Goal: Task Accomplishment & Management: Use online tool/utility

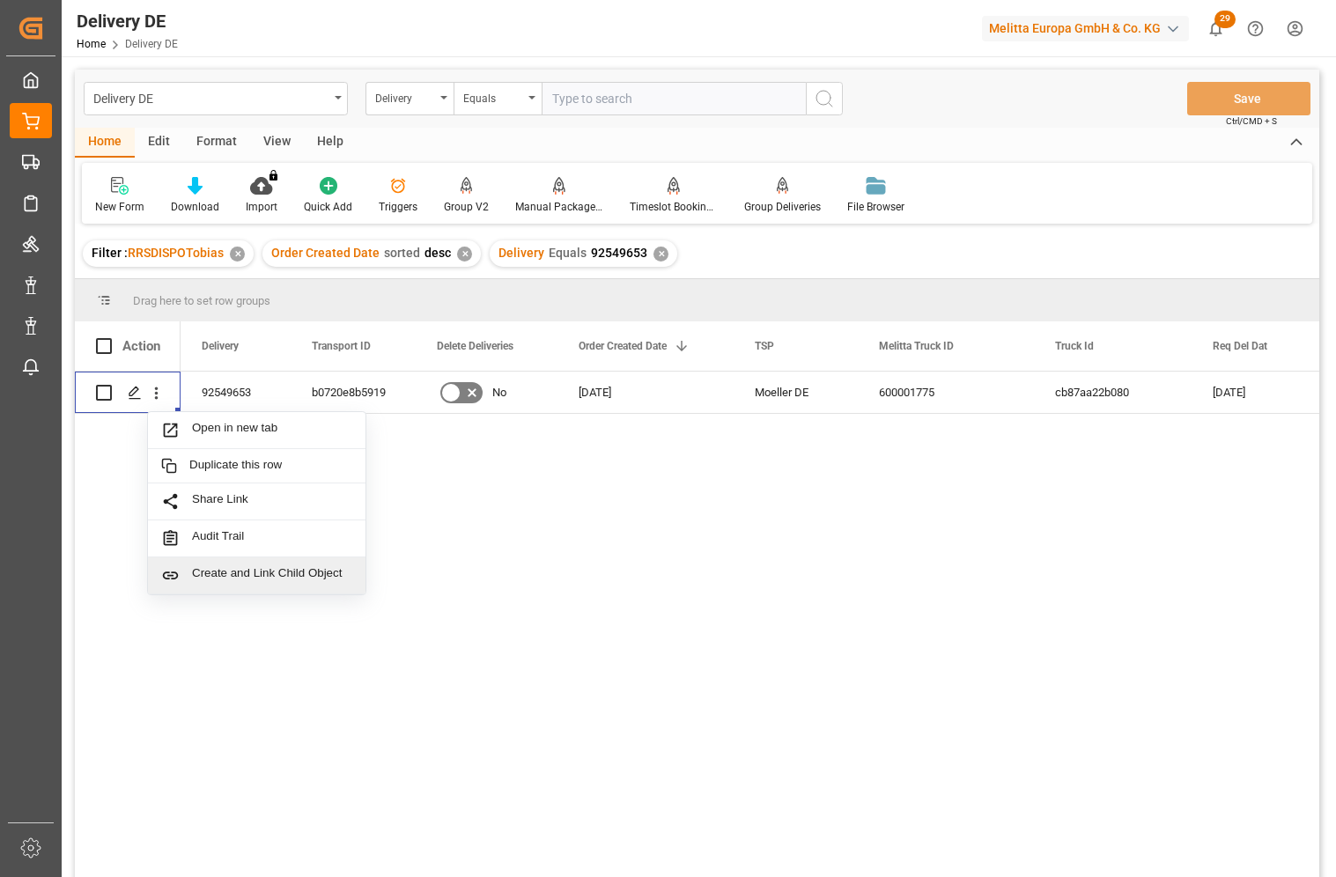
click at [564, 97] on input "text" at bounding box center [674, 98] width 264 height 33
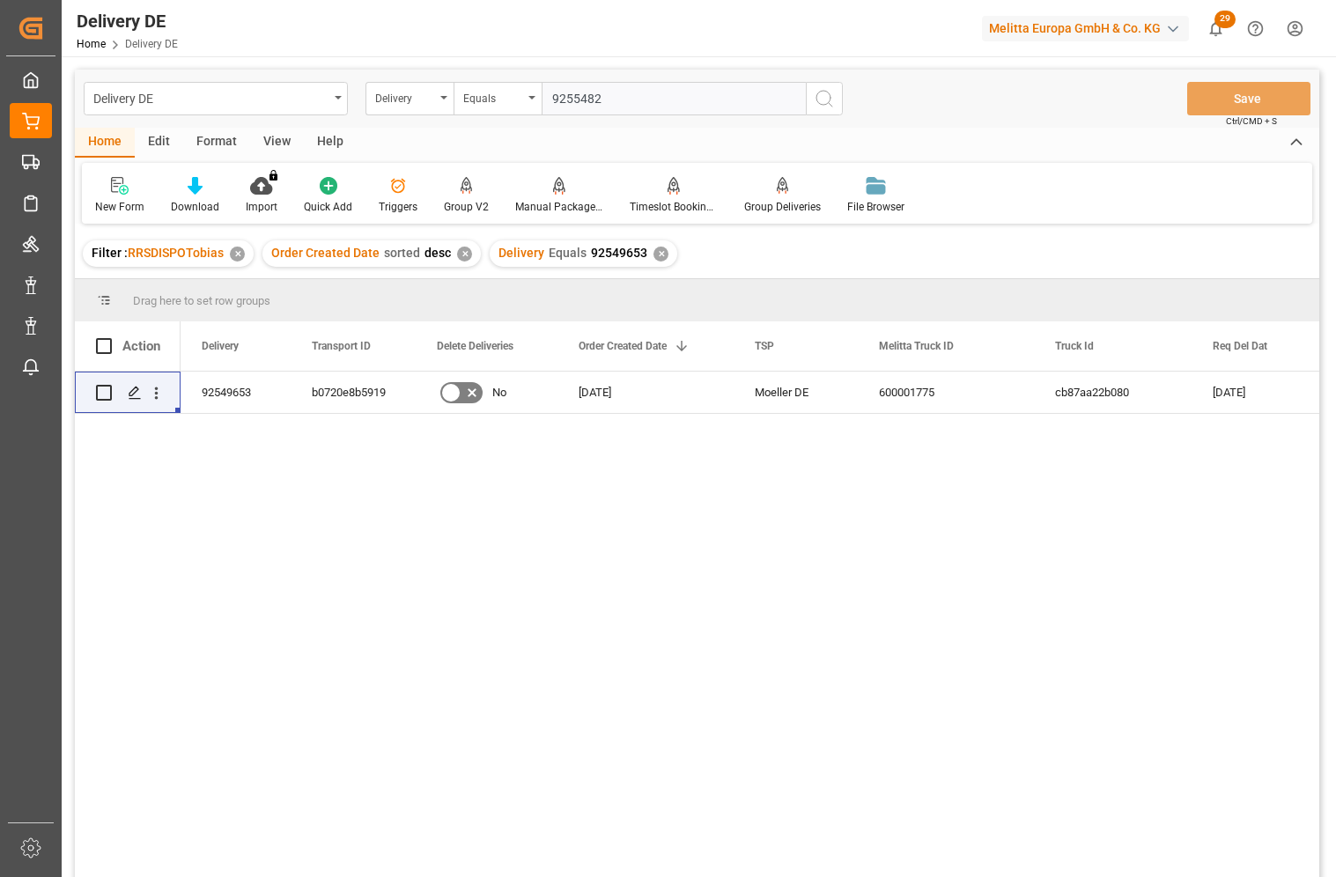
type input "92554825"
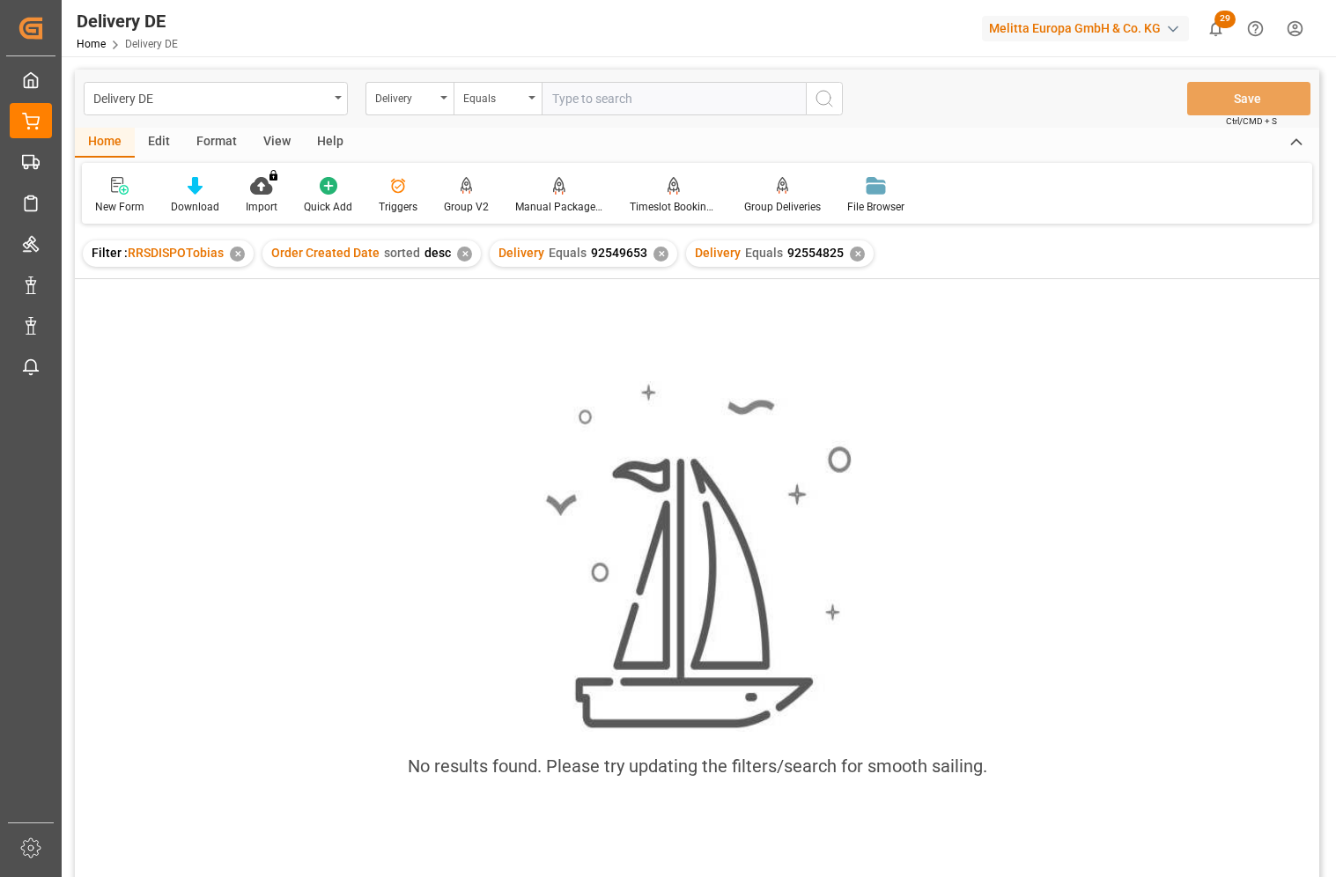
click at [657, 257] on div "✕" at bounding box center [661, 254] width 15 height 15
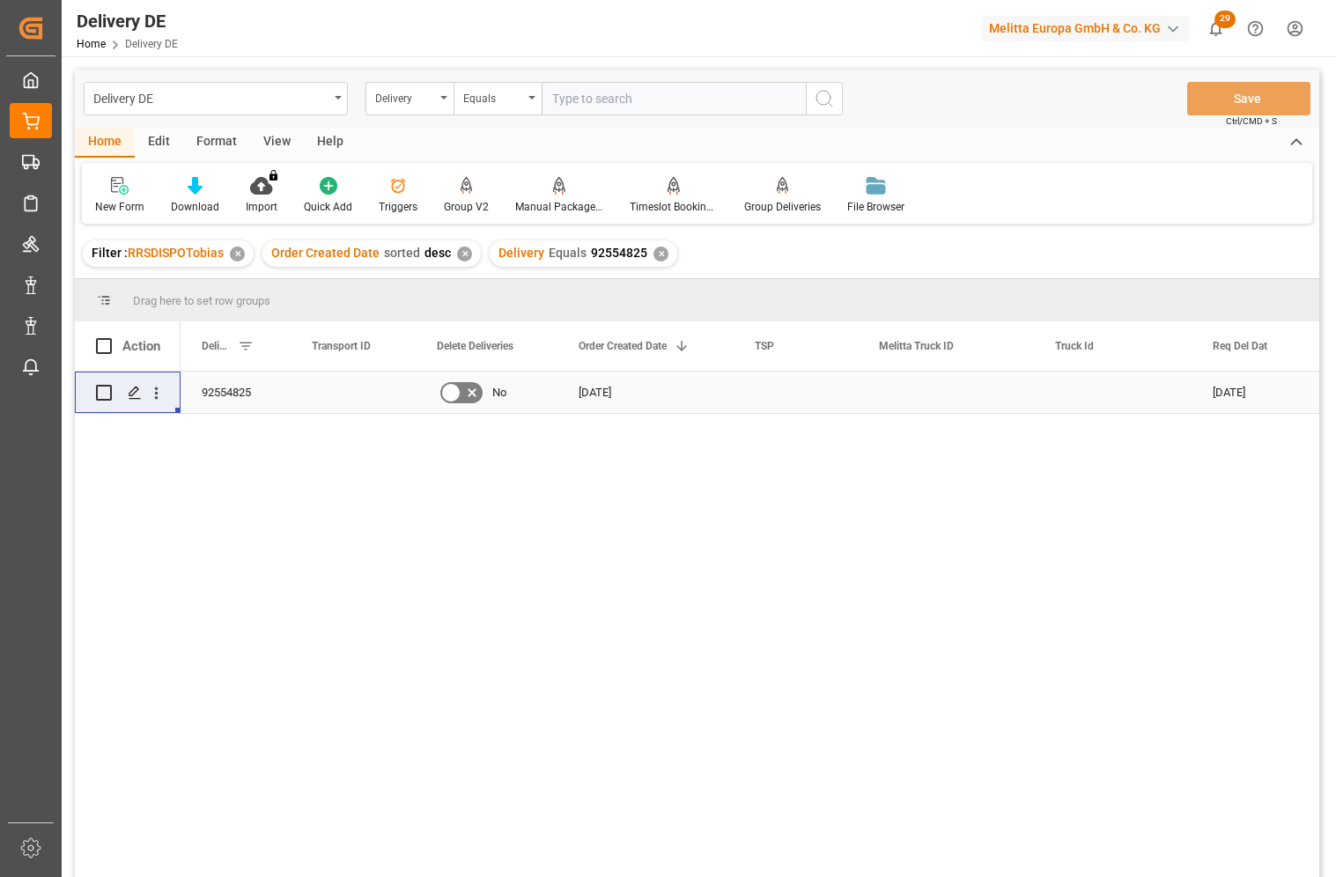
click at [104, 394] on input "Press Space to toggle row selection (unchecked)" at bounding box center [104, 393] width 16 height 16
click at [189, 539] on div "92554825 No [DATE] [DATE] [DATE] 7070709703" at bounding box center [750, 630] width 1139 height 517
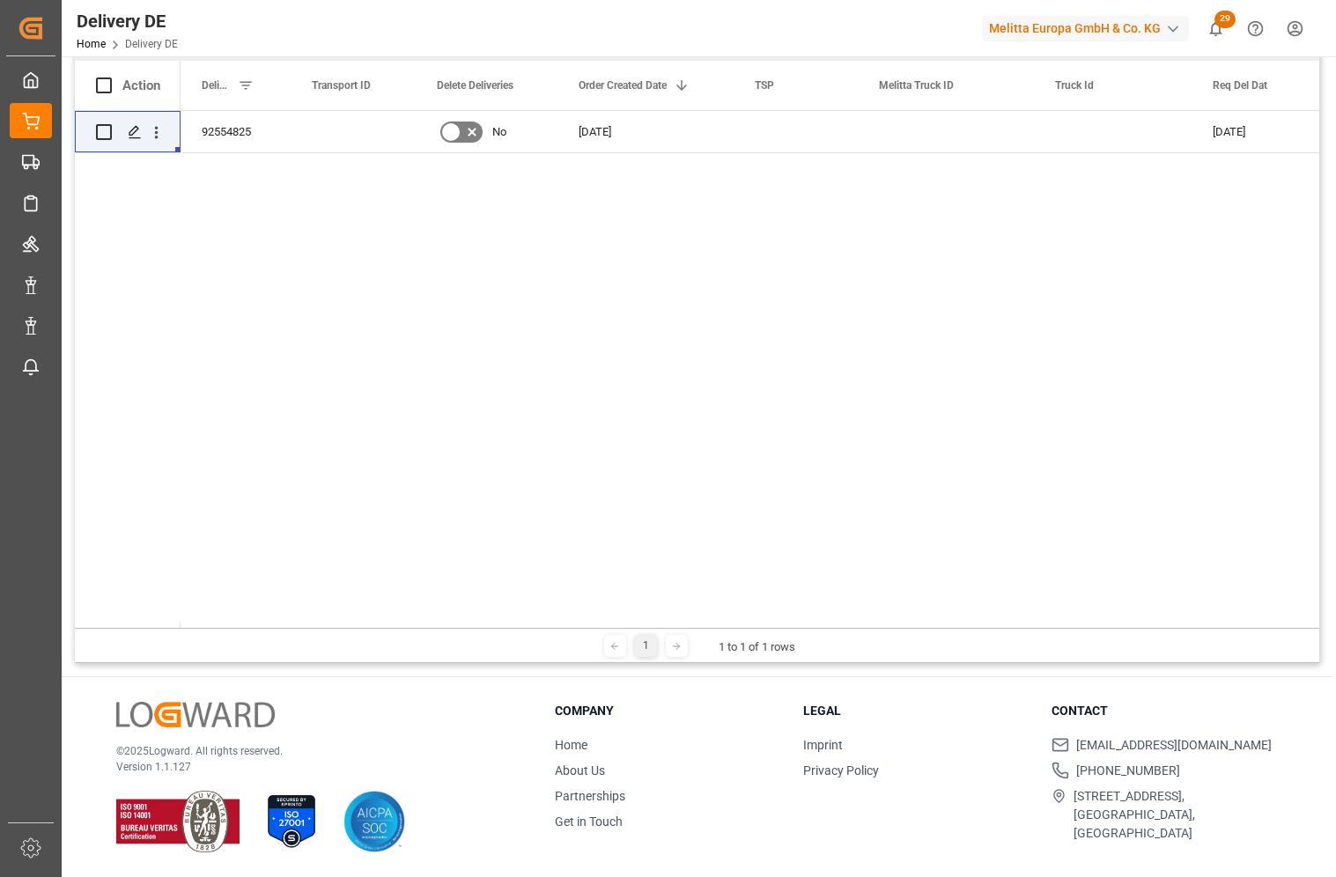
click at [229, 470] on div "92554825 No [DATE] [DATE] [DATE] 7070709703" at bounding box center [750, 369] width 1139 height 517
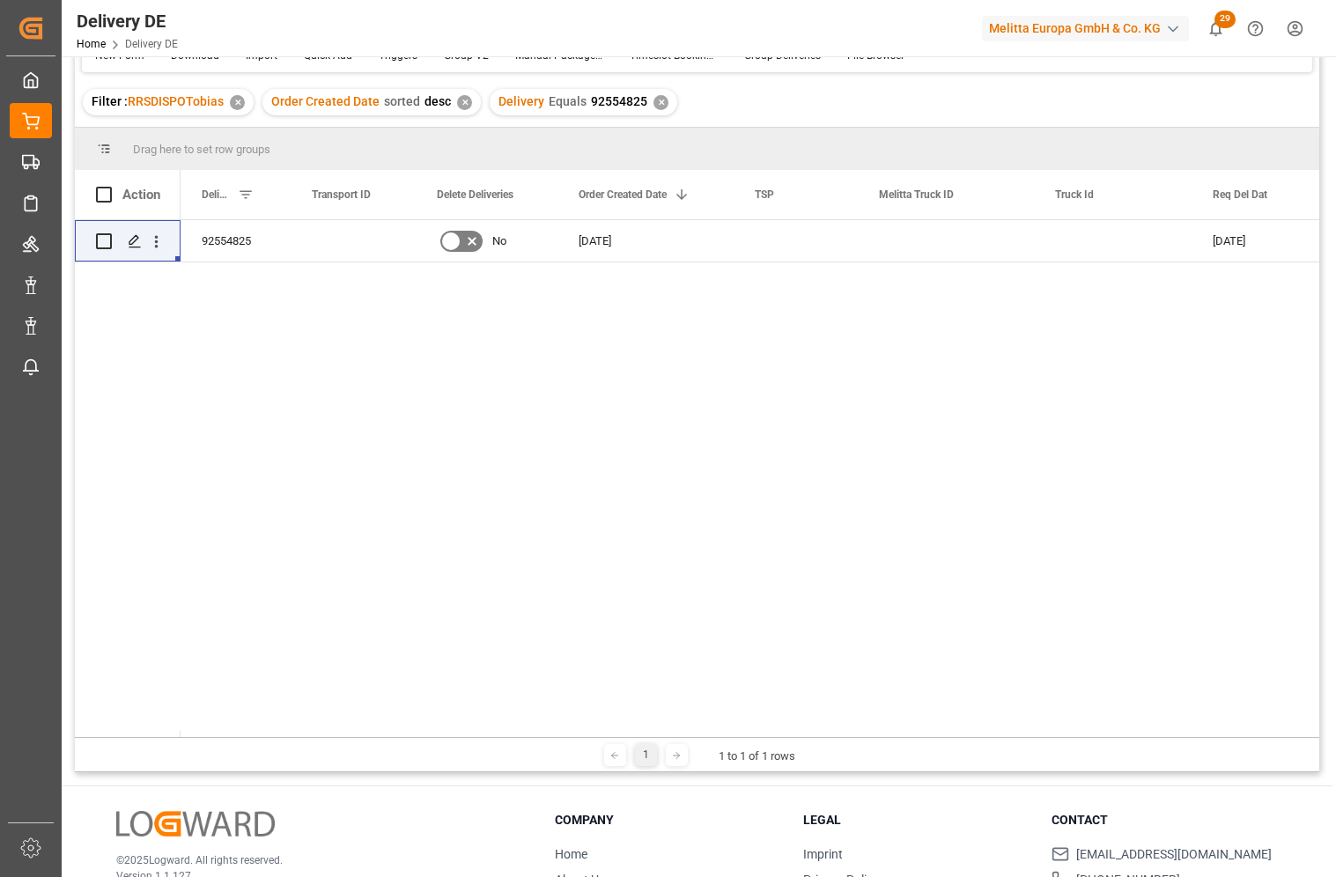
scroll to position [85, 0]
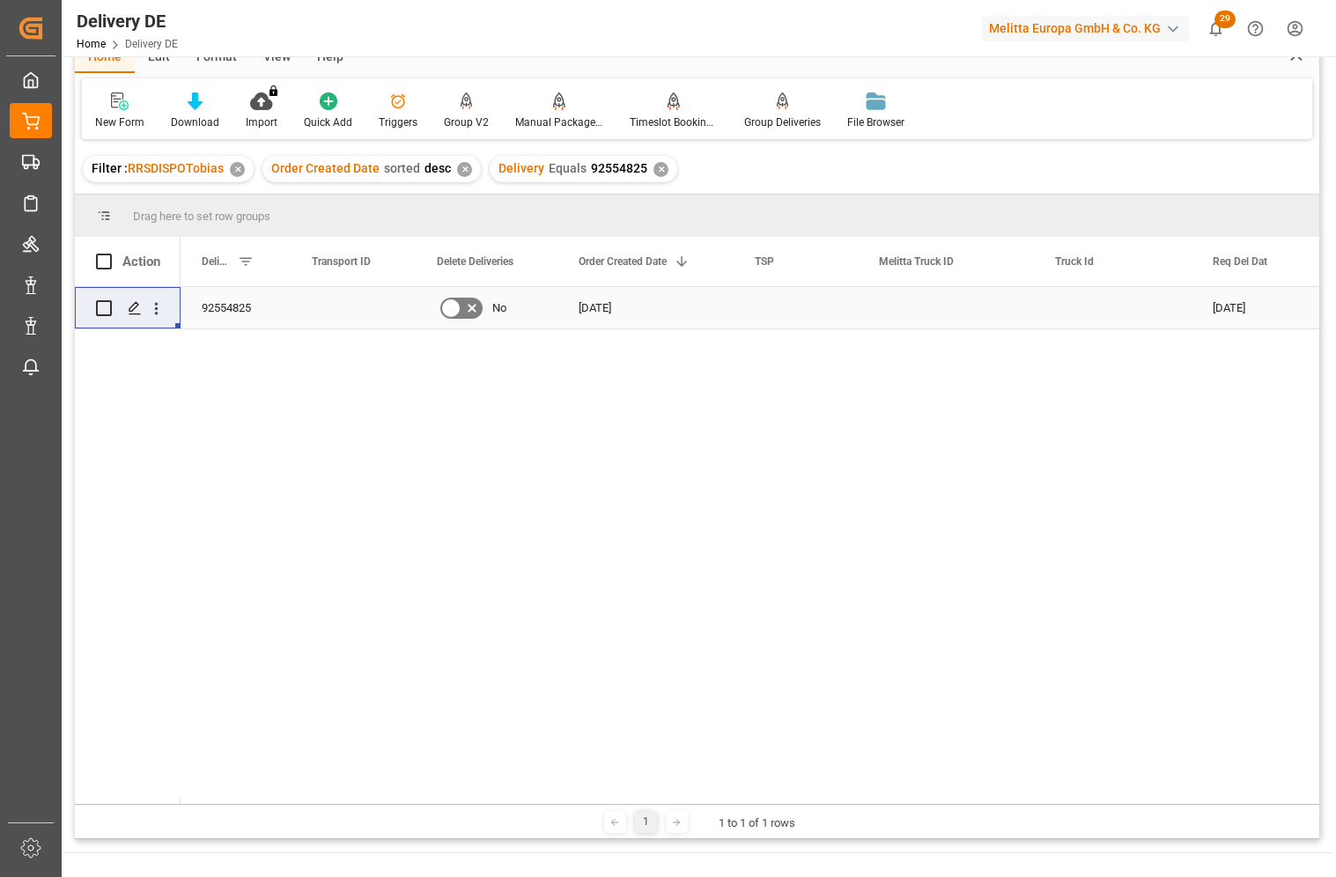
click at [105, 307] on input "Press Space to toggle row selection (unchecked)" at bounding box center [104, 308] width 16 height 16
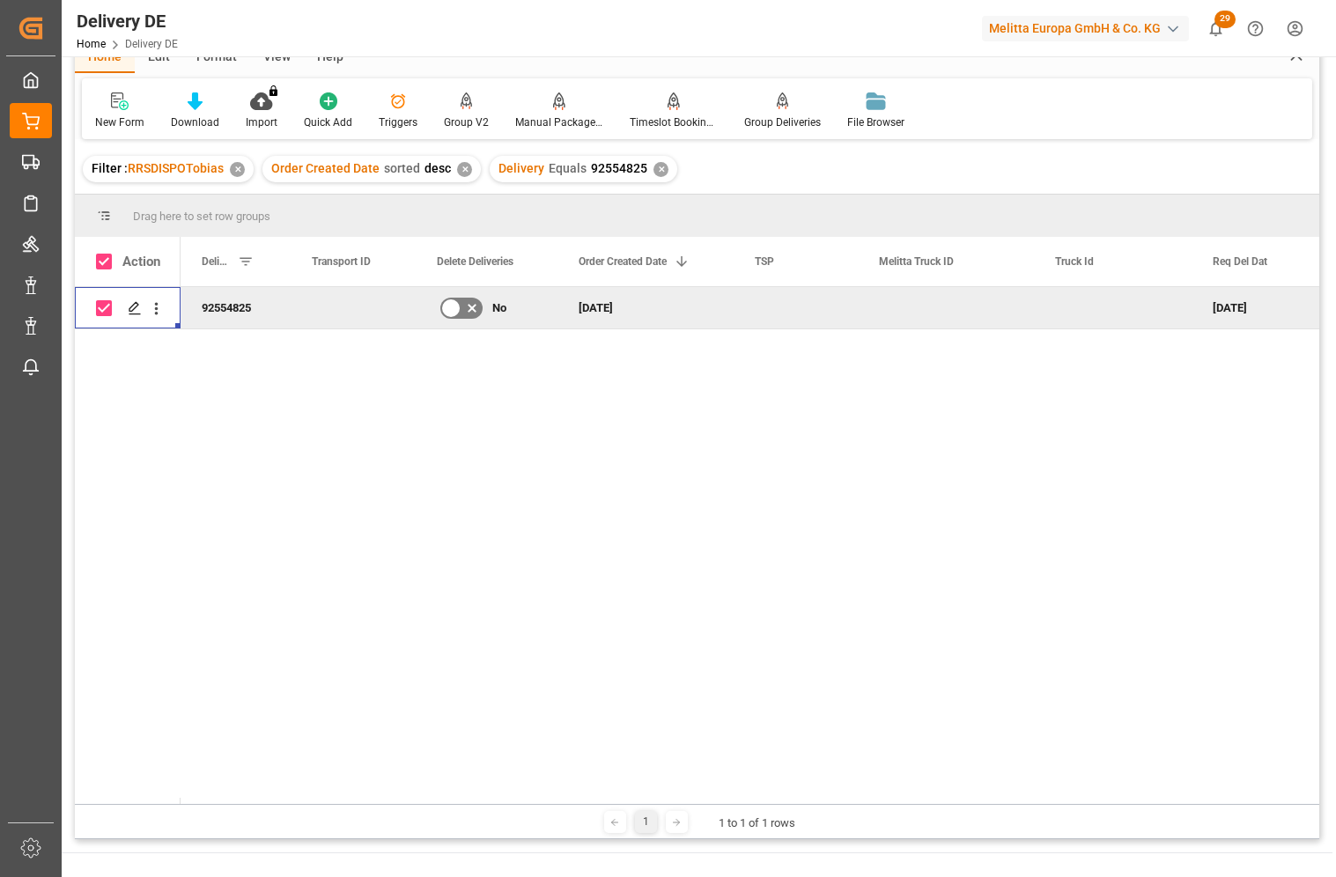
click at [335, 431] on div "92554825 No [DATE] [DATE] [DATE] 7070709703" at bounding box center [750, 545] width 1139 height 517
click at [107, 262] on span at bounding box center [104, 262] width 16 height 16
click at [109, 254] on input "checkbox" at bounding box center [109, 254] width 0 height 0
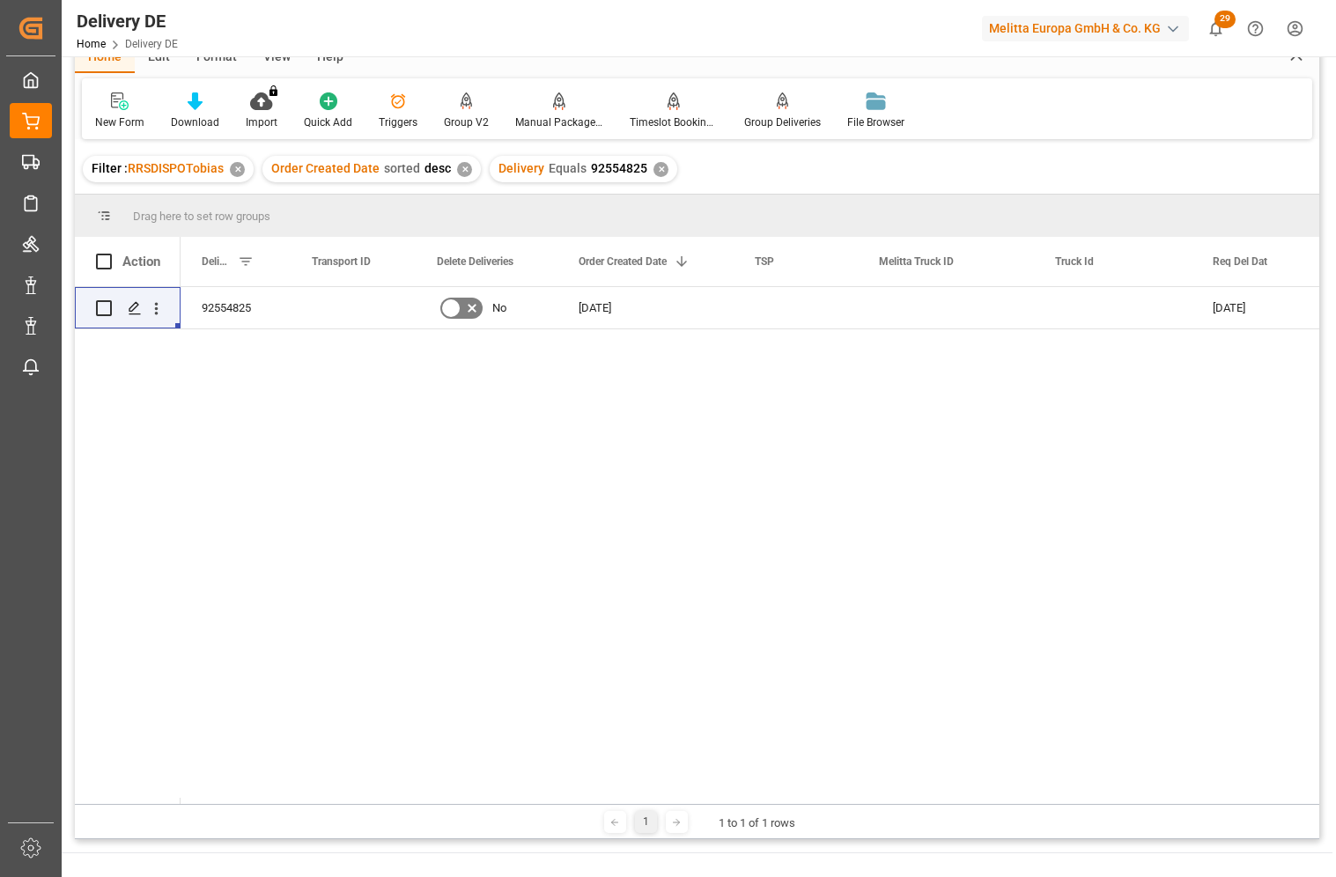
click at [107, 262] on span at bounding box center [104, 262] width 16 height 16
click at [109, 254] on input "checkbox" at bounding box center [109, 254] width 0 height 0
checkbox input "true"
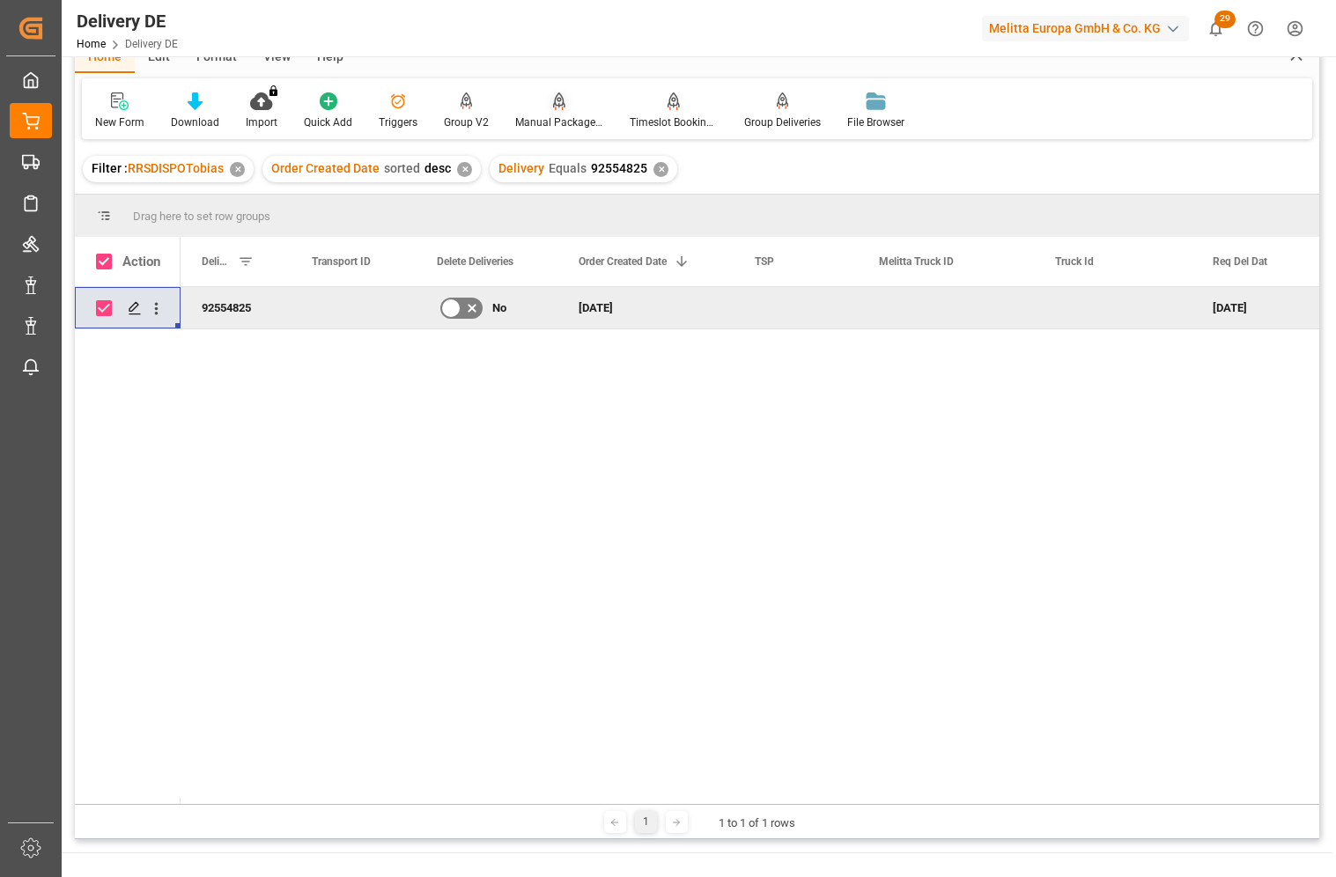
click at [561, 108] on div at bounding box center [559, 101] width 88 height 18
click at [559, 102] on icon at bounding box center [559, 99] width 12 height 15
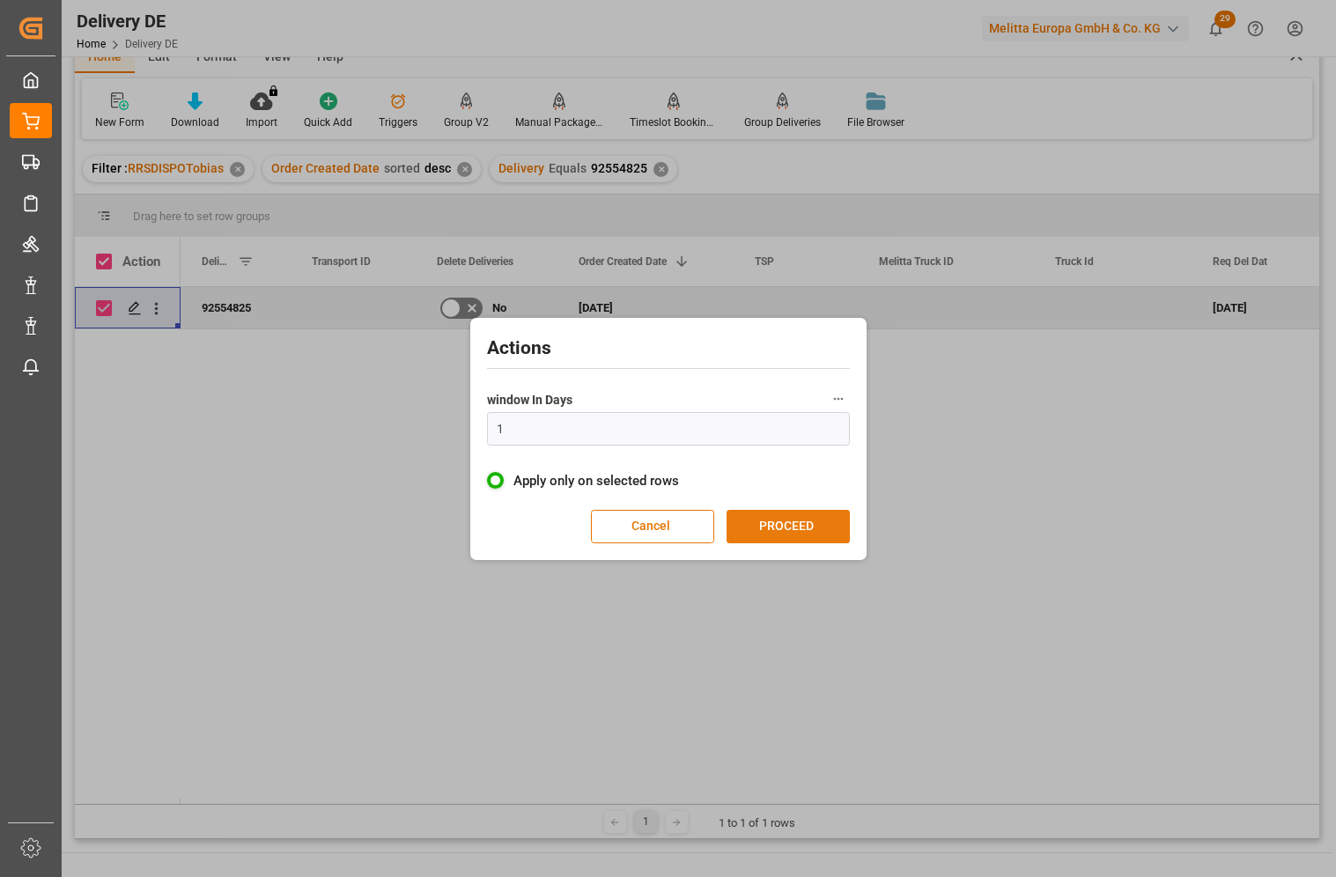
click at [782, 520] on button "PROCEED" at bounding box center [788, 526] width 123 height 33
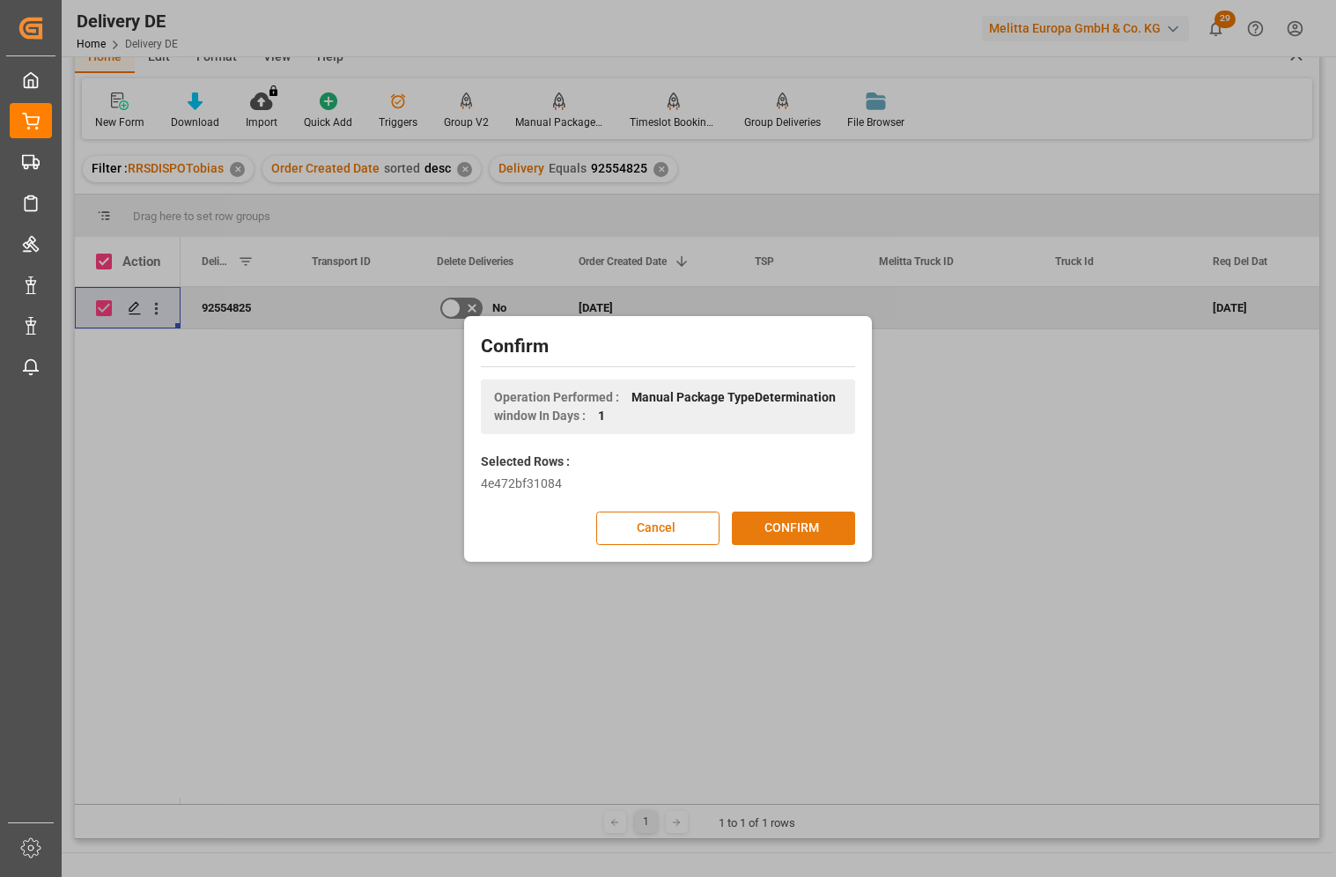
click at [795, 529] on button "CONFIRM" at bounding box center [793, 528] width 123 height 33
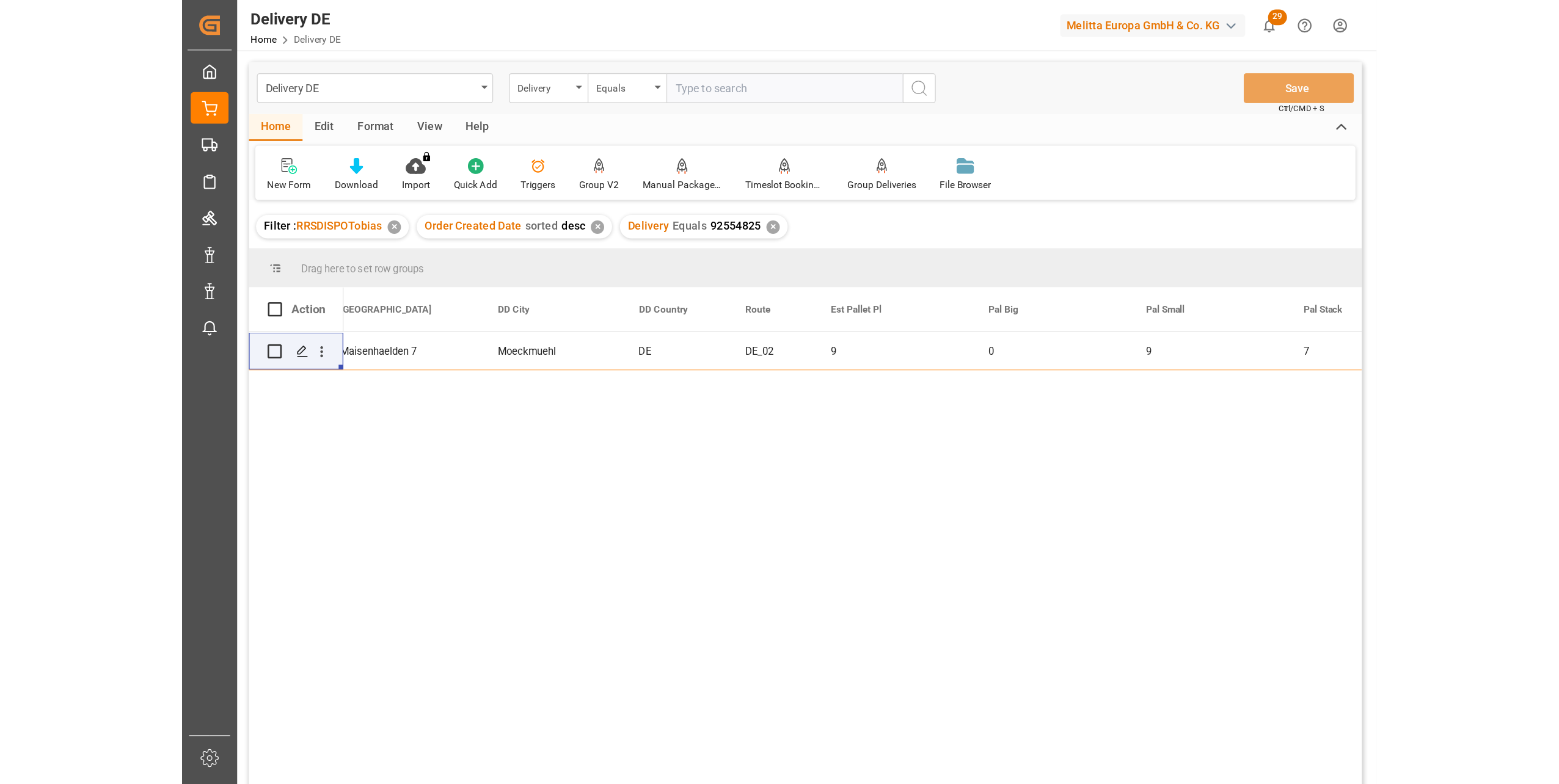
scroll to position [0, 1588]
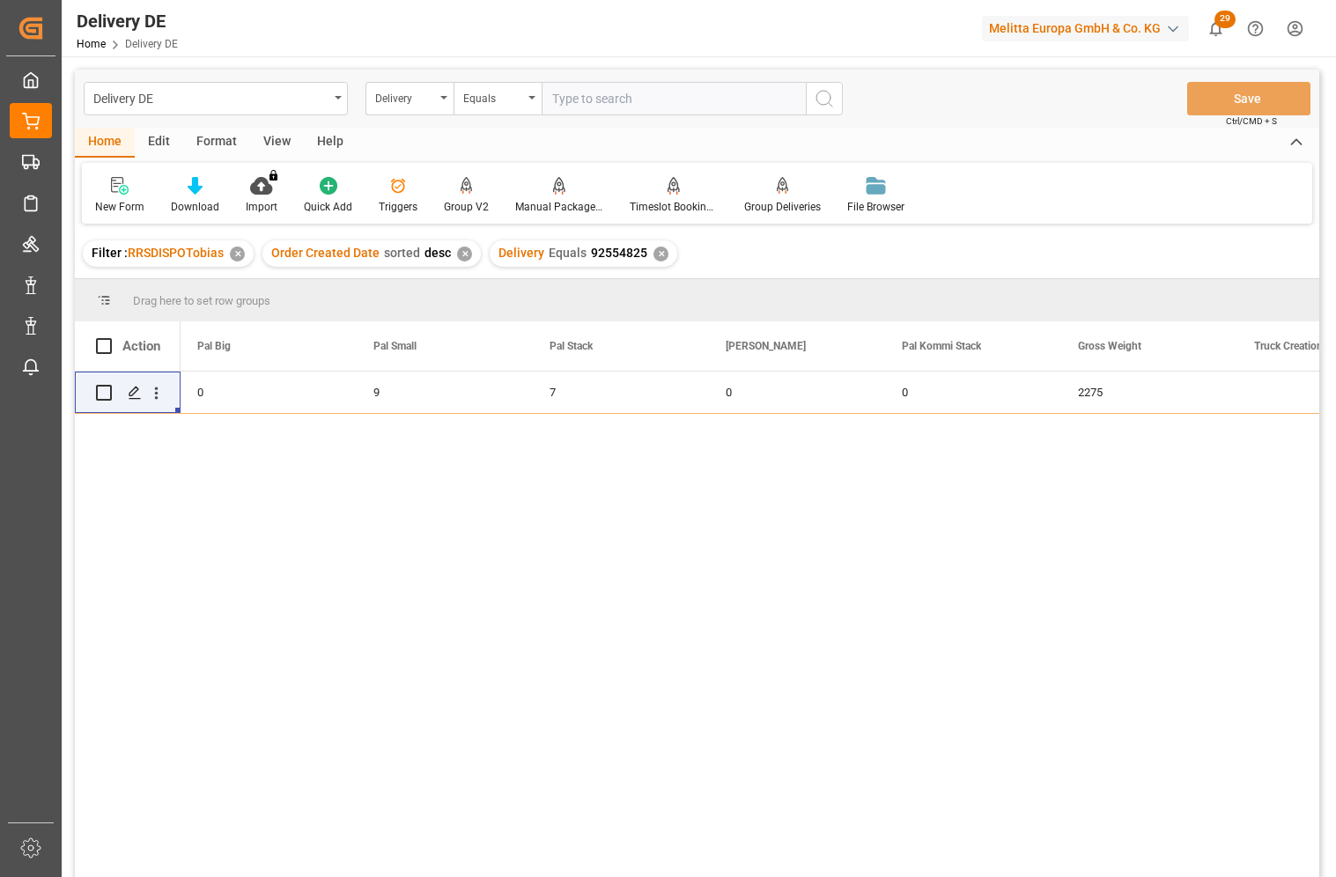
click at [659, 255] on div "✕" at bounding box center [661, 254] width 15 height 15
click at [586, 100] on input "text" at bounding box center [674, 98] width 264 height 33
click at [413, 103] on div "Delivery" at bounding box center [405, 96] width 60 height 20
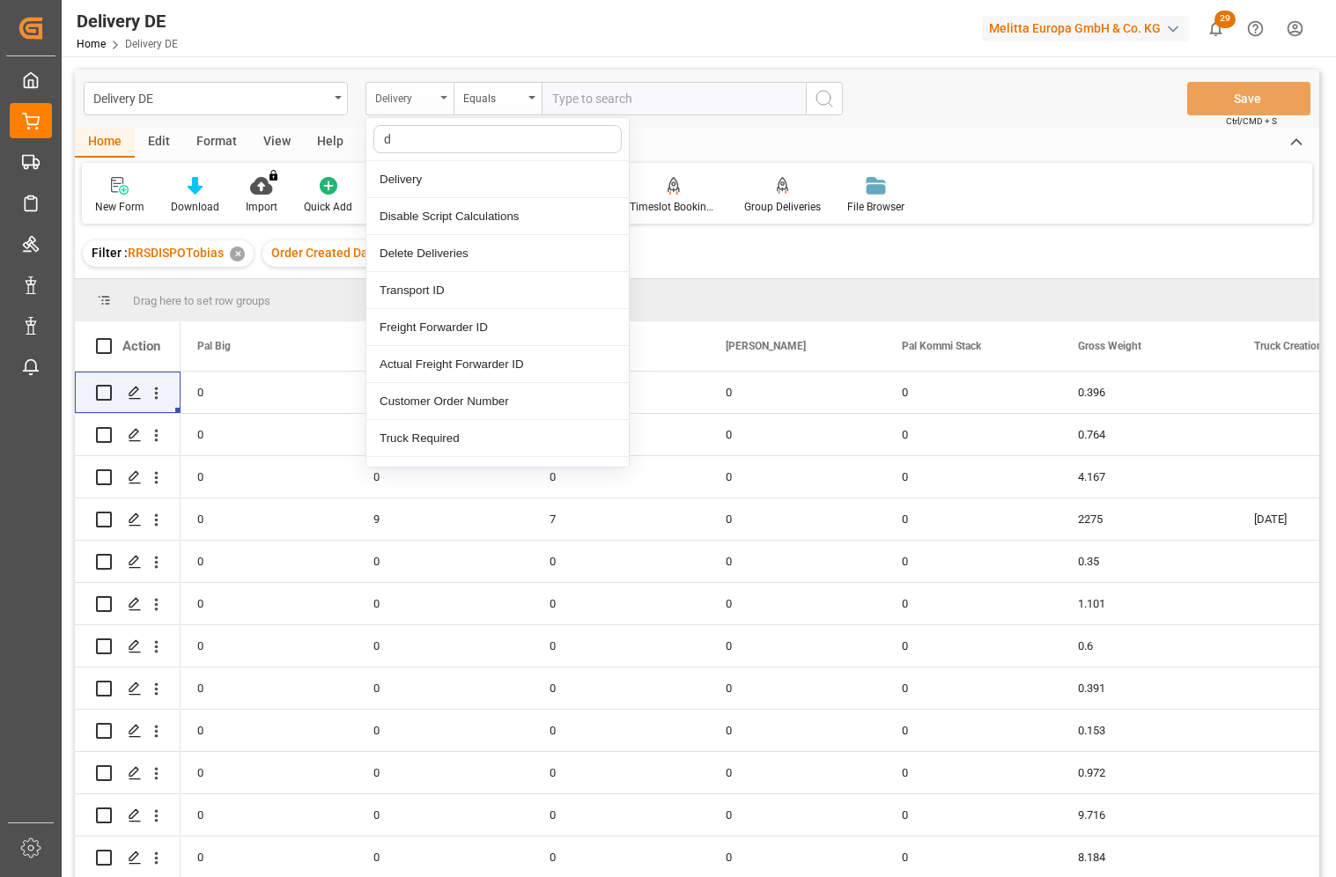
type input "dd"
click at [433, 362] on div "DD City" at bounding box center [497, 364] width 263 height 37
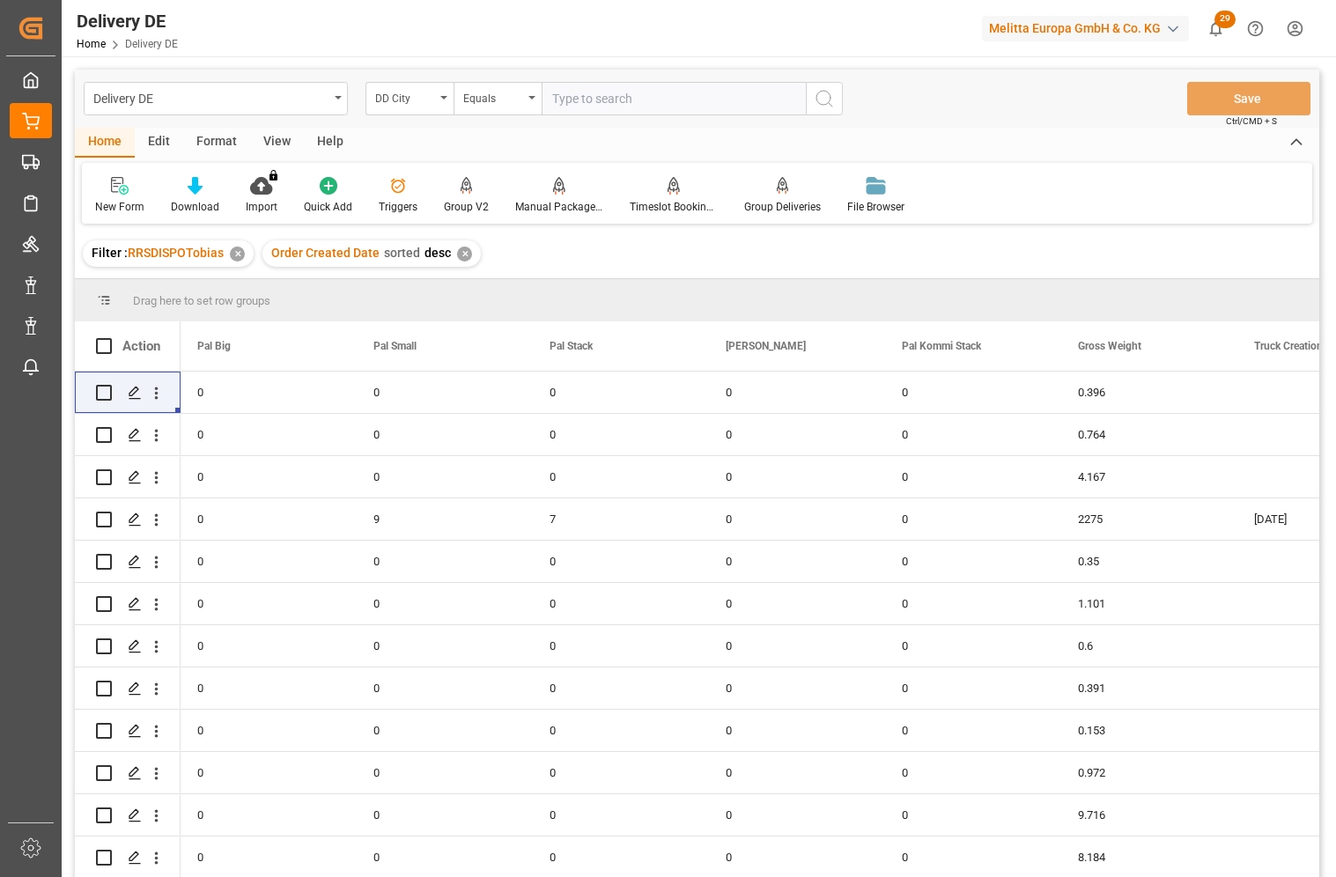
click at [625, 96] on input "text" at bounding box center [674, 98] width 264 height 33
type input "landsber am lech"
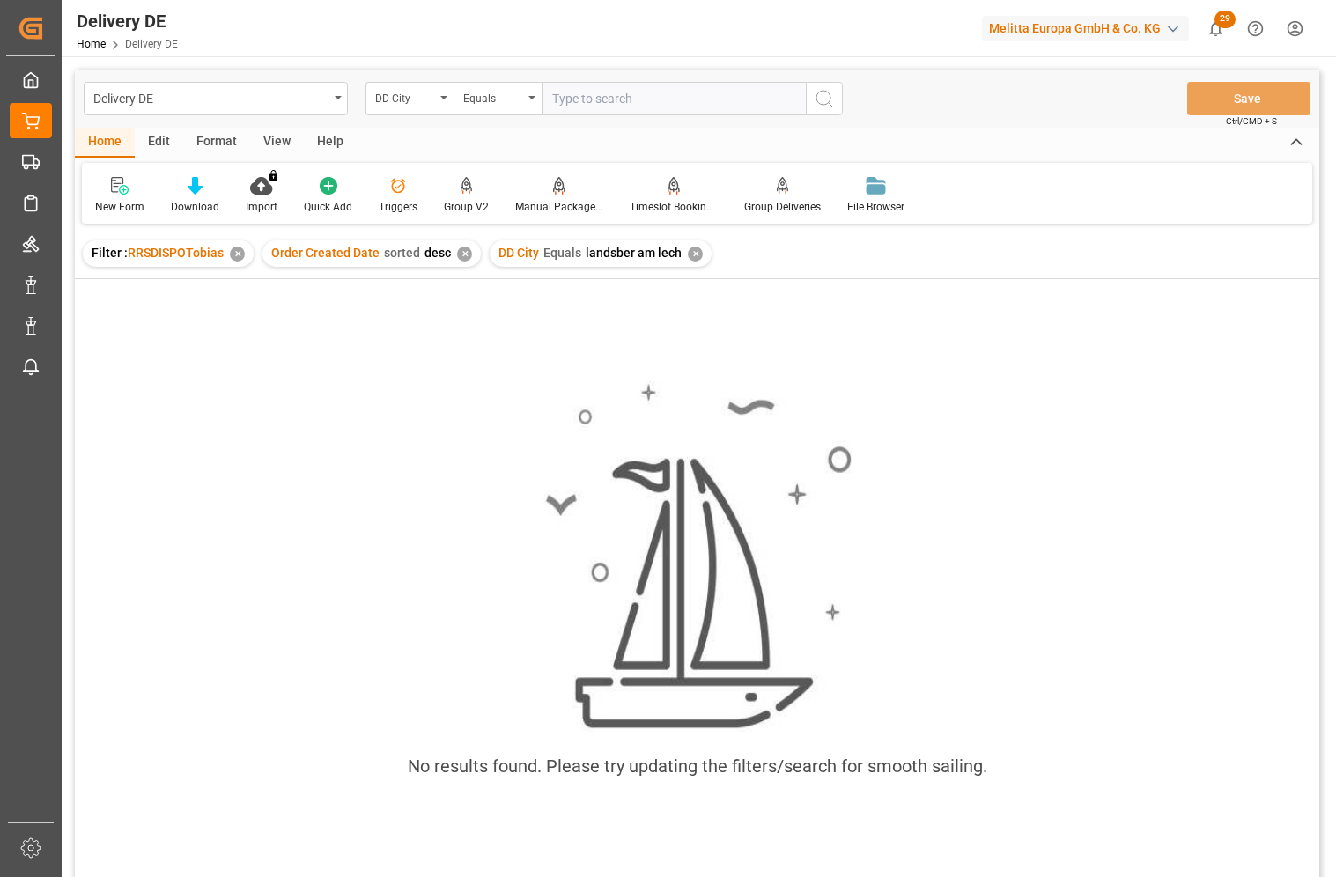
click at [633, 112] on input "text" at bounding box center [674, 98] width 264 height 33
type input "landsberg am lech"
click at [691, 253] on div "✕" at bounding box center [695, 254] width 15 height 15
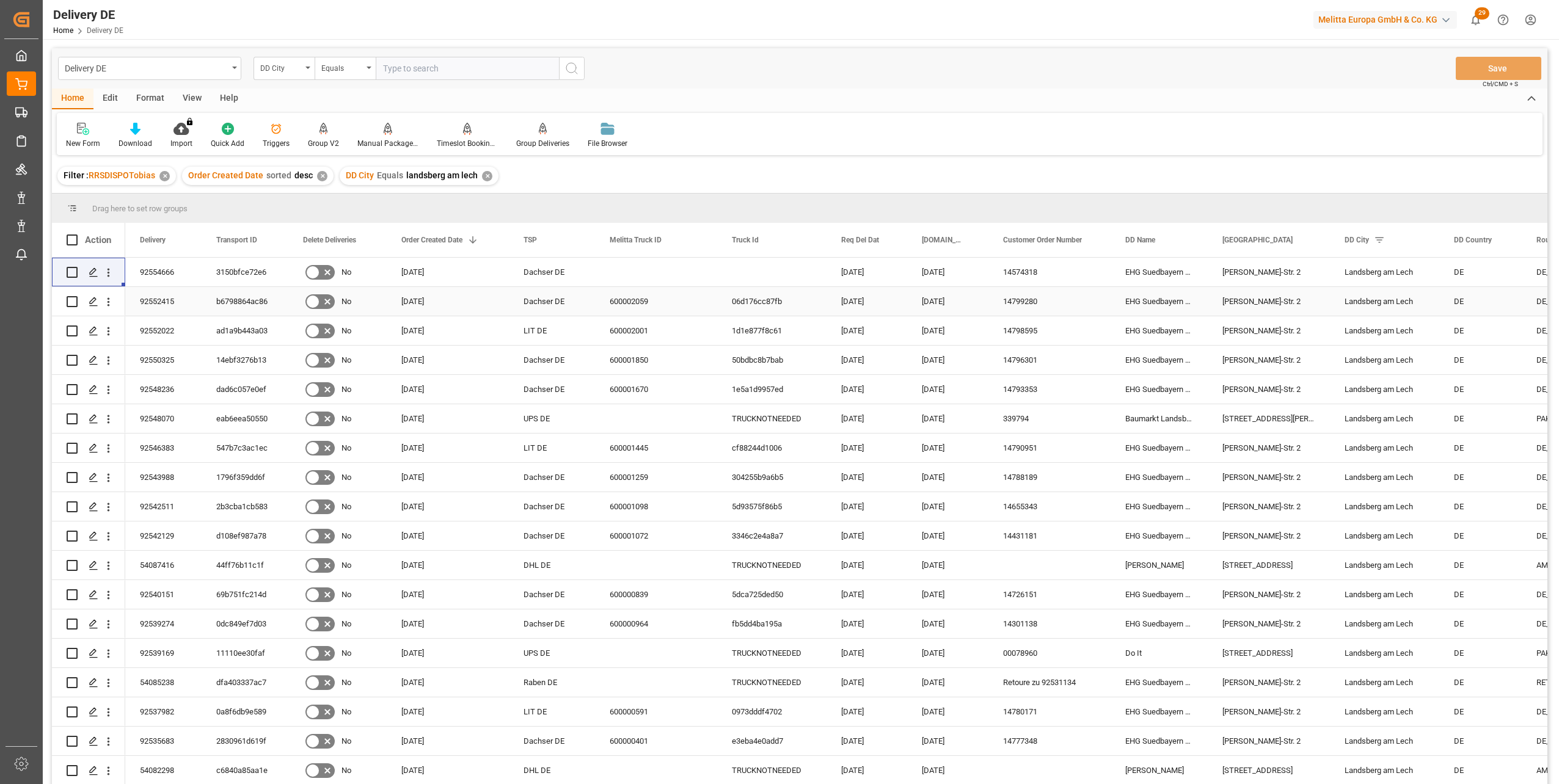
click at [161, 299] on div "92552415" at bounding box center [164, 301] width 76 height 28
click at [153, 275] on div "92554666" at bounding box center [164, 272] width 76 height 28
click at [150, 308] on div "92552415" at bounding box center [164, 301] width 76 height 28
click at [222, 305] on div "b6798864ac86" at bounding box center [245, 301] width 87 height 28
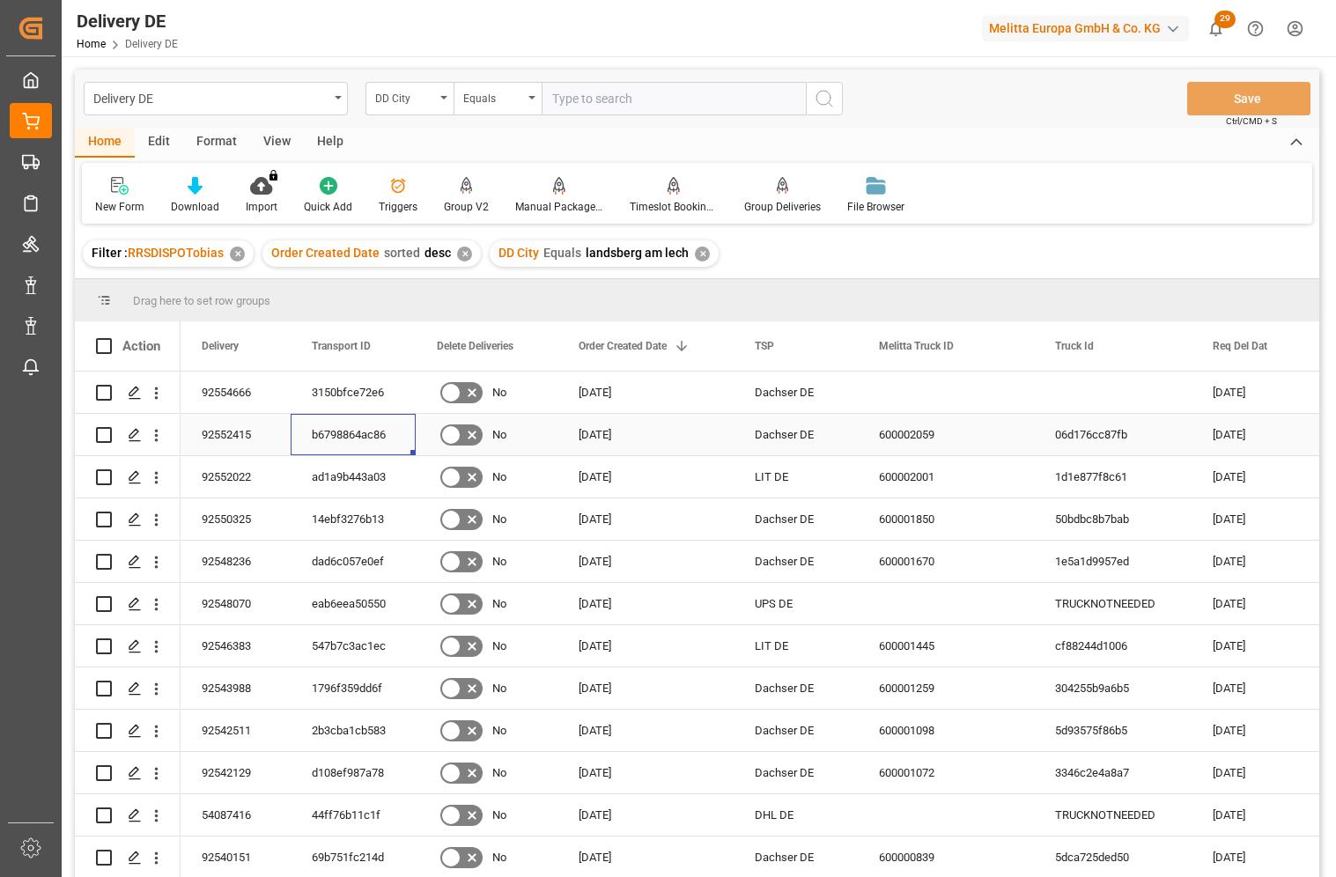
click at [241, 438] on div "92552415" at bounding box center [236, 434] width 110 height 41
click at [230, 521] on div "92550325" at bounding box center [236, 519] width 110 height 41
click at [220, 523] on div "92550325" at bounding box center [236, 519] width 110 height 41
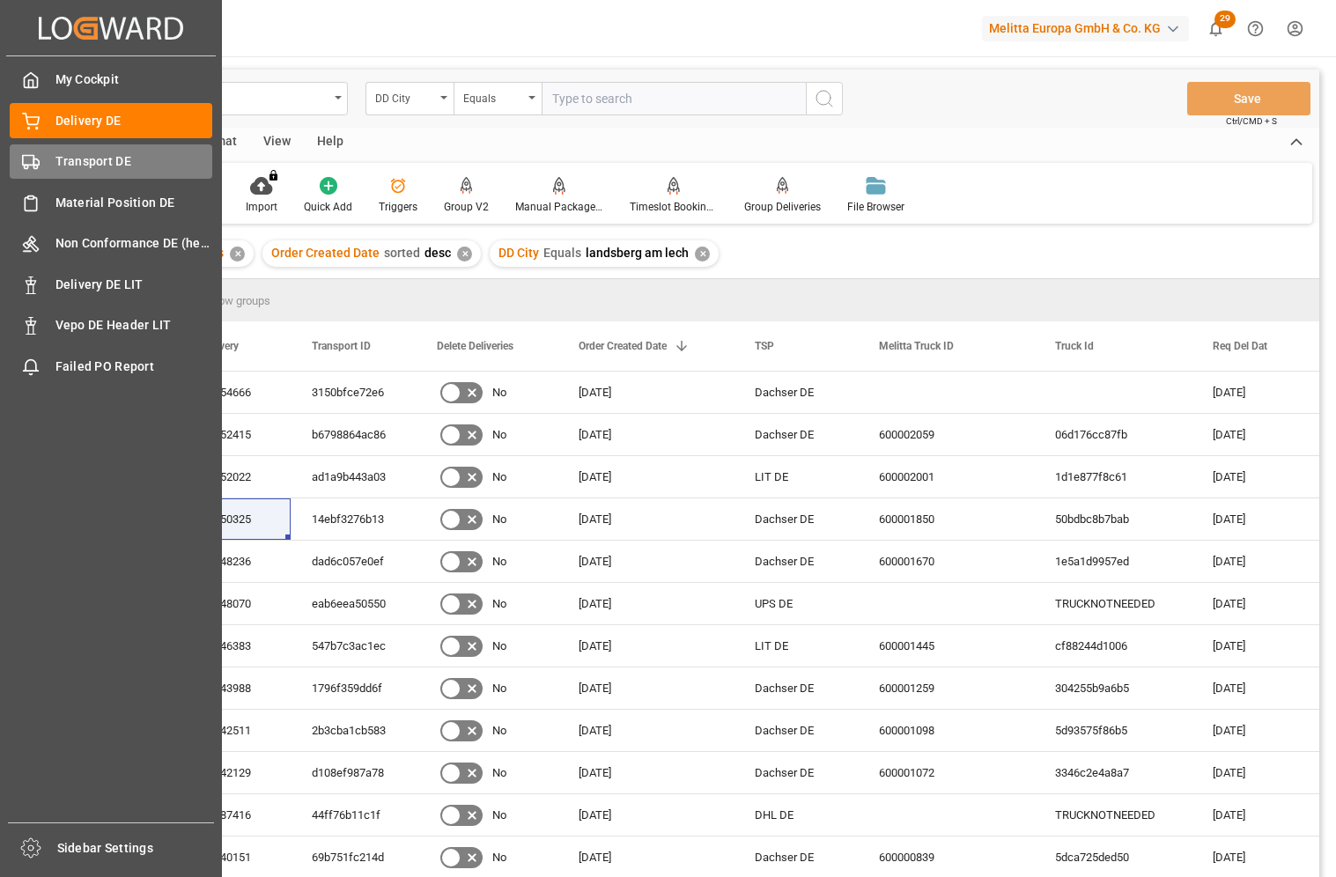
click at [42, 166] on div "Transport DE Transport DE" at bounding box center [111, 161] width 203 height 34
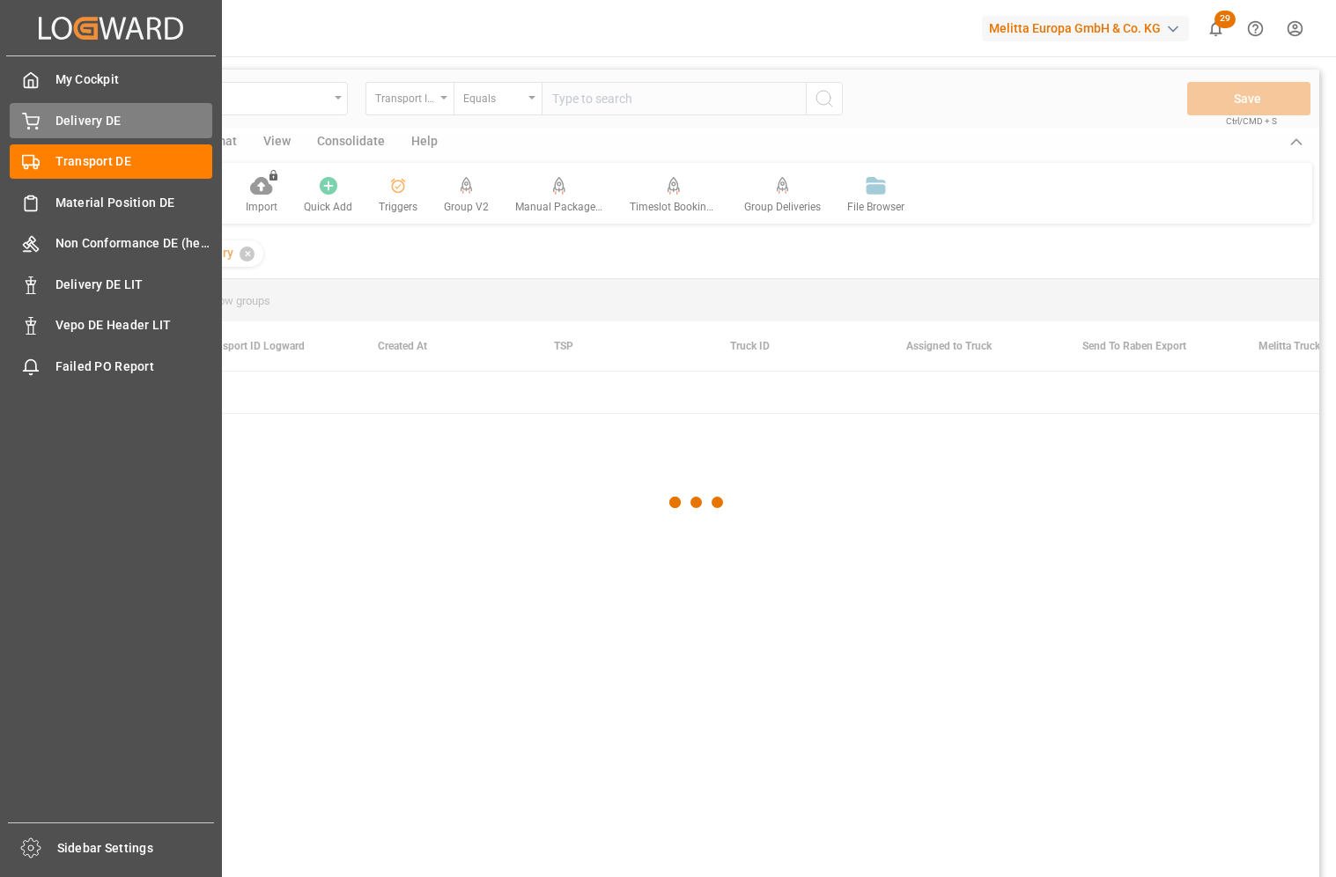
click at [103, 120] on span "Delivery DE" at bounding box center [134, 121] width 158 height 18
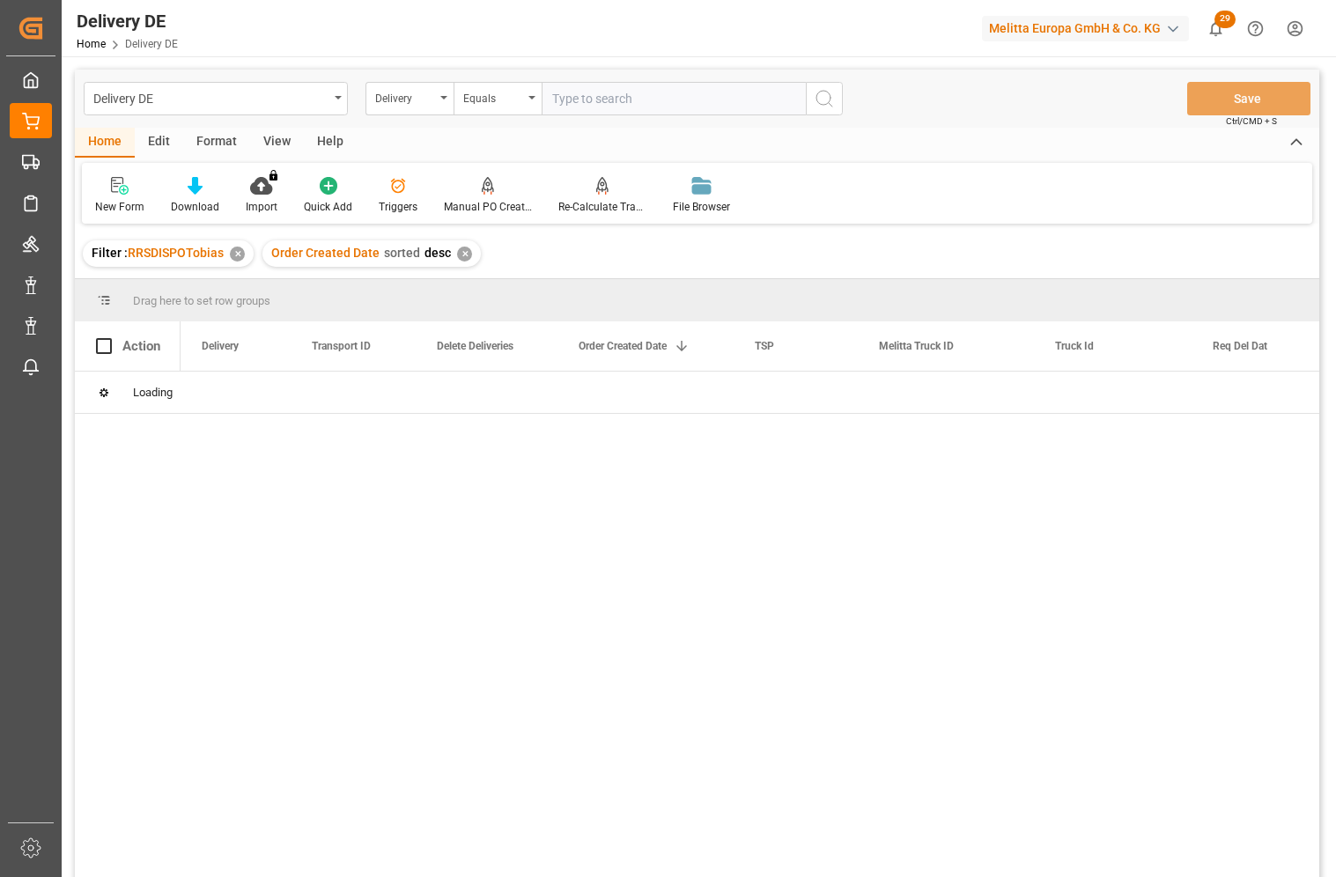
click at [577, 99] on input "text" at bounding box center [674, 98] width 264 height 33
paste input "92554841"
type input "92554841"
click at [107, 391] on input "Press Space to toggle row selection (unchecked)" at bounding box center [104, 393] width 16 height 16
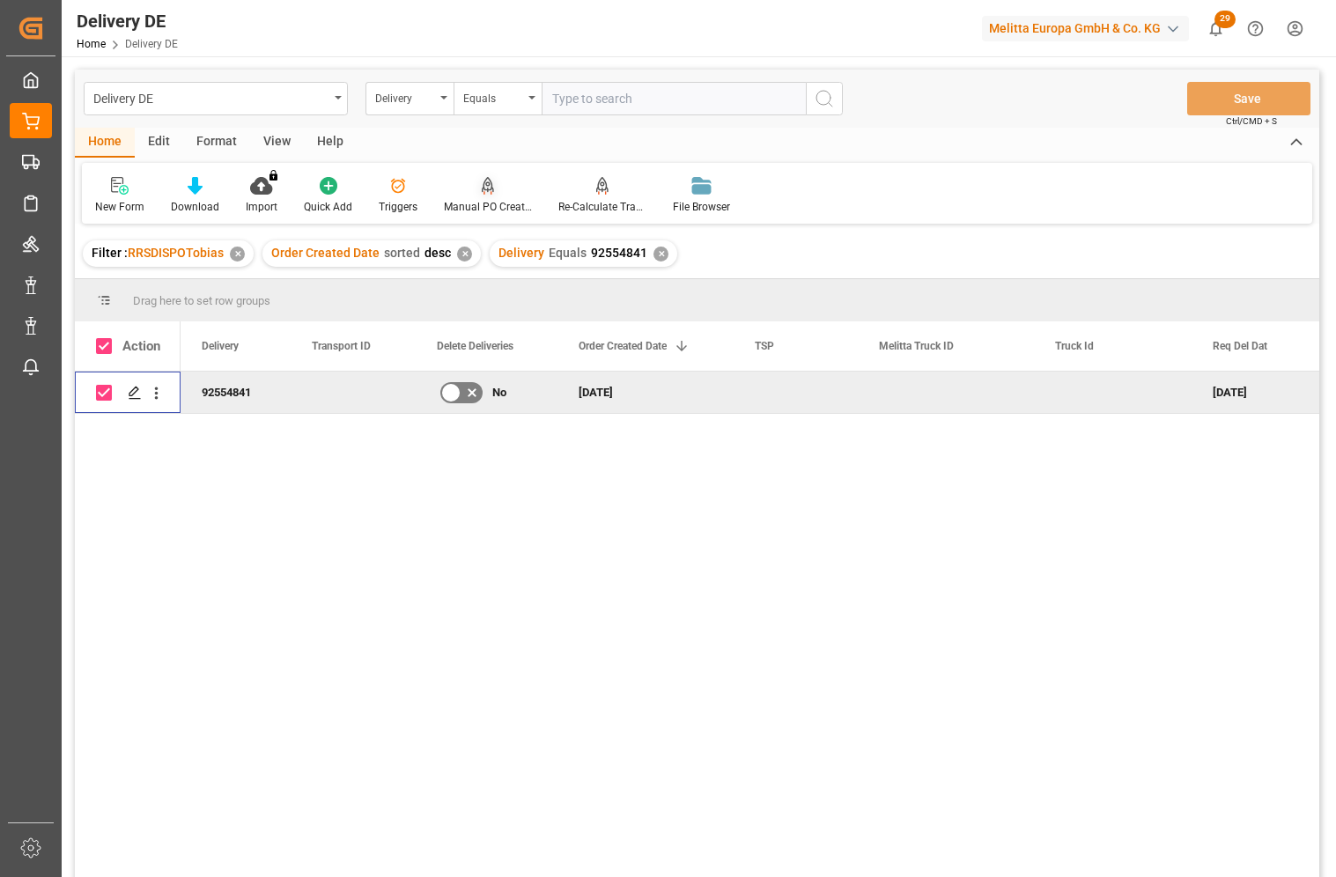
checkbox input "false"
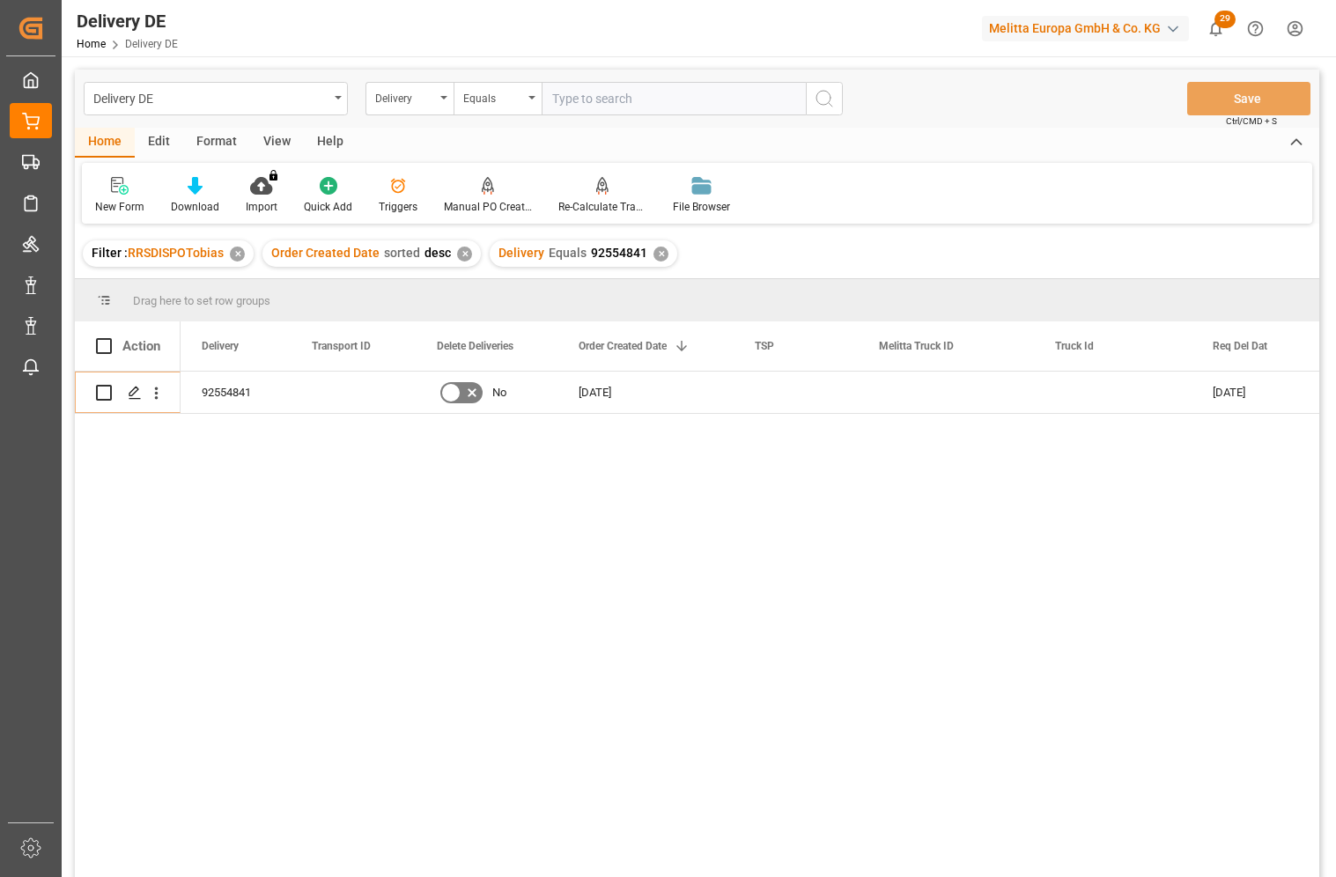
click at [583, 762] on div "92554841 No [DATE] [DATE] [DATE] 27U9JFCX" at bounding box center [750, 630] width 1139 height 517
click at [255, 544] on div "92554841 No [DATE] [DATE] [DATE] 27U9JFCX" at bounding box center [750, 630] width 1139 height 517
click at [103, 392] on input "Press Space to toggle row selection (unchecked)" at bounding box center [104, 393] width 16 height 16
checkbox input "true"
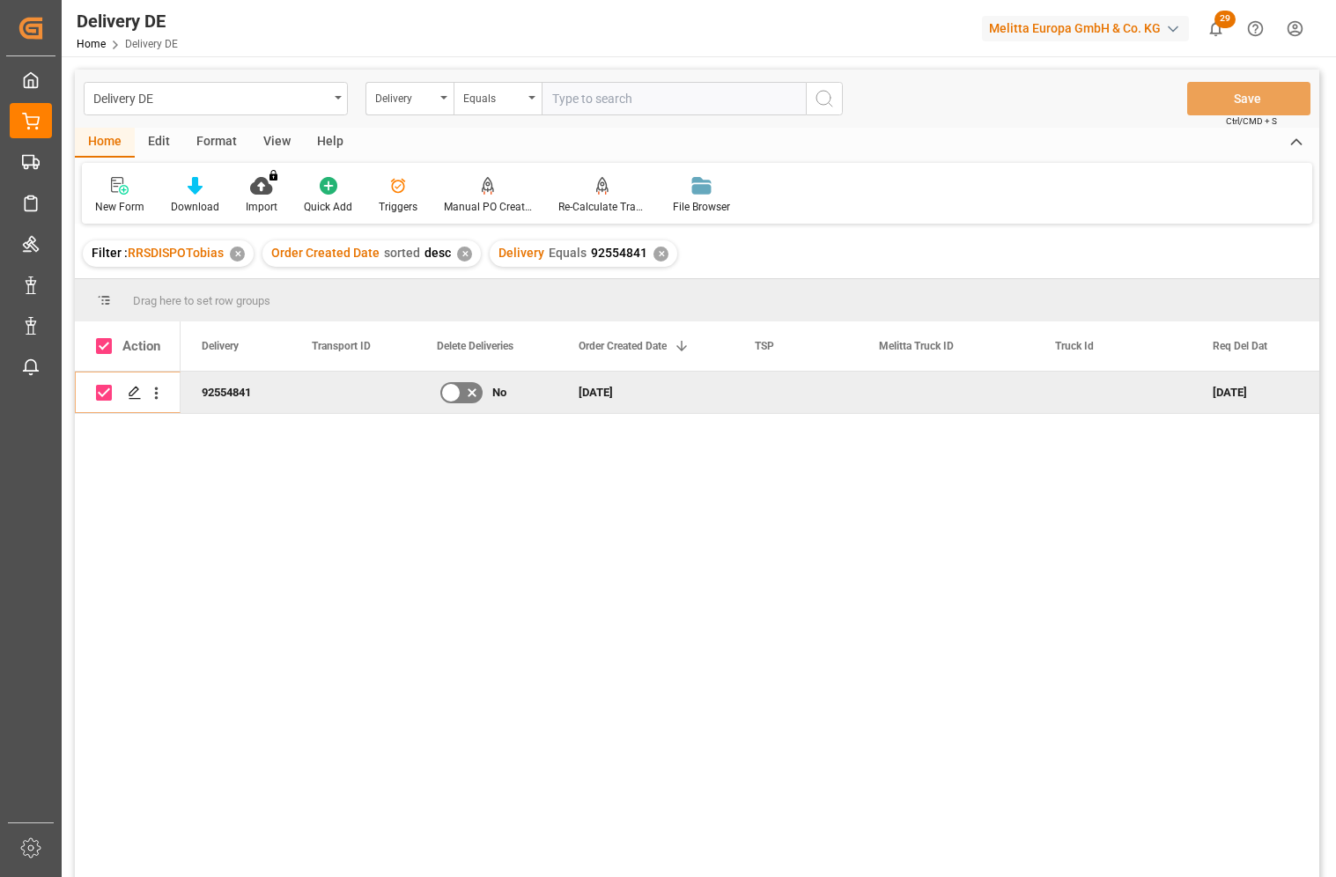
click at [638, 584] on div "92554841 No [DATE] [DATE] [DATE] 27U9JFCX" at bounding box center [750, 630] width 1139 height 517
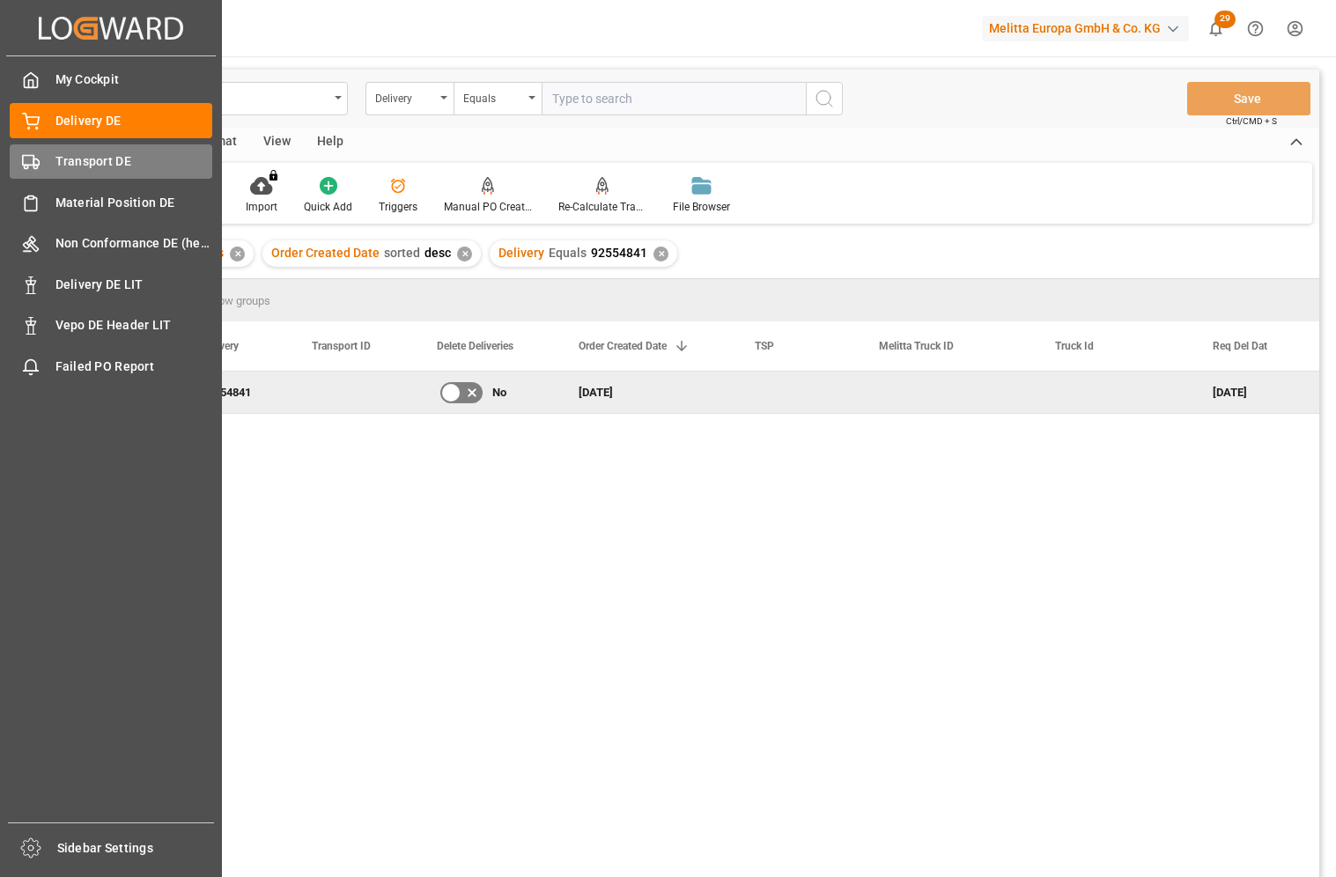
click at [26, 166] on circle at bounding box center [27, 168] width 4 height 4
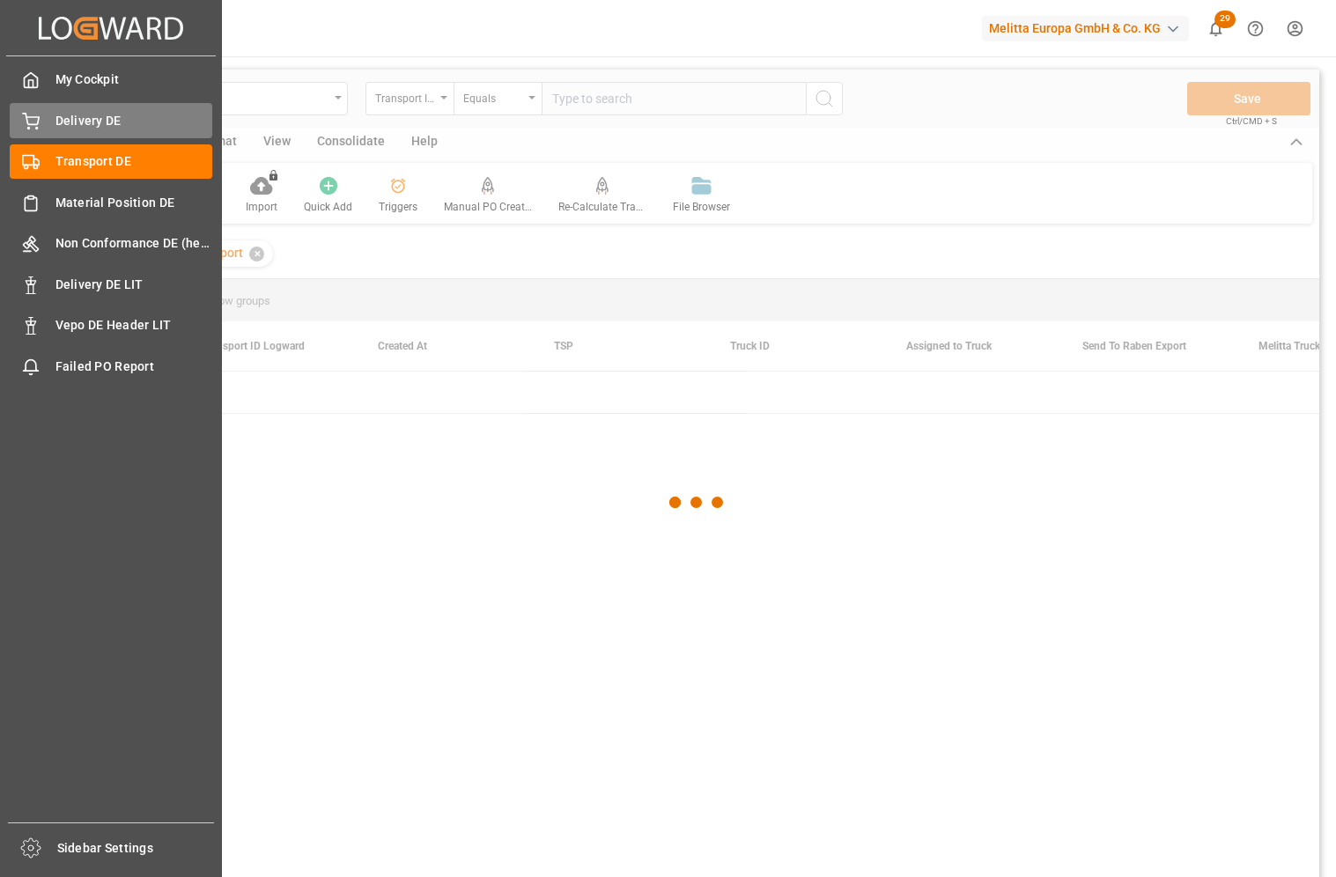
click at [93, 122] on span "Delivery DE" at bounding box center [134, 121] width 158 height 18
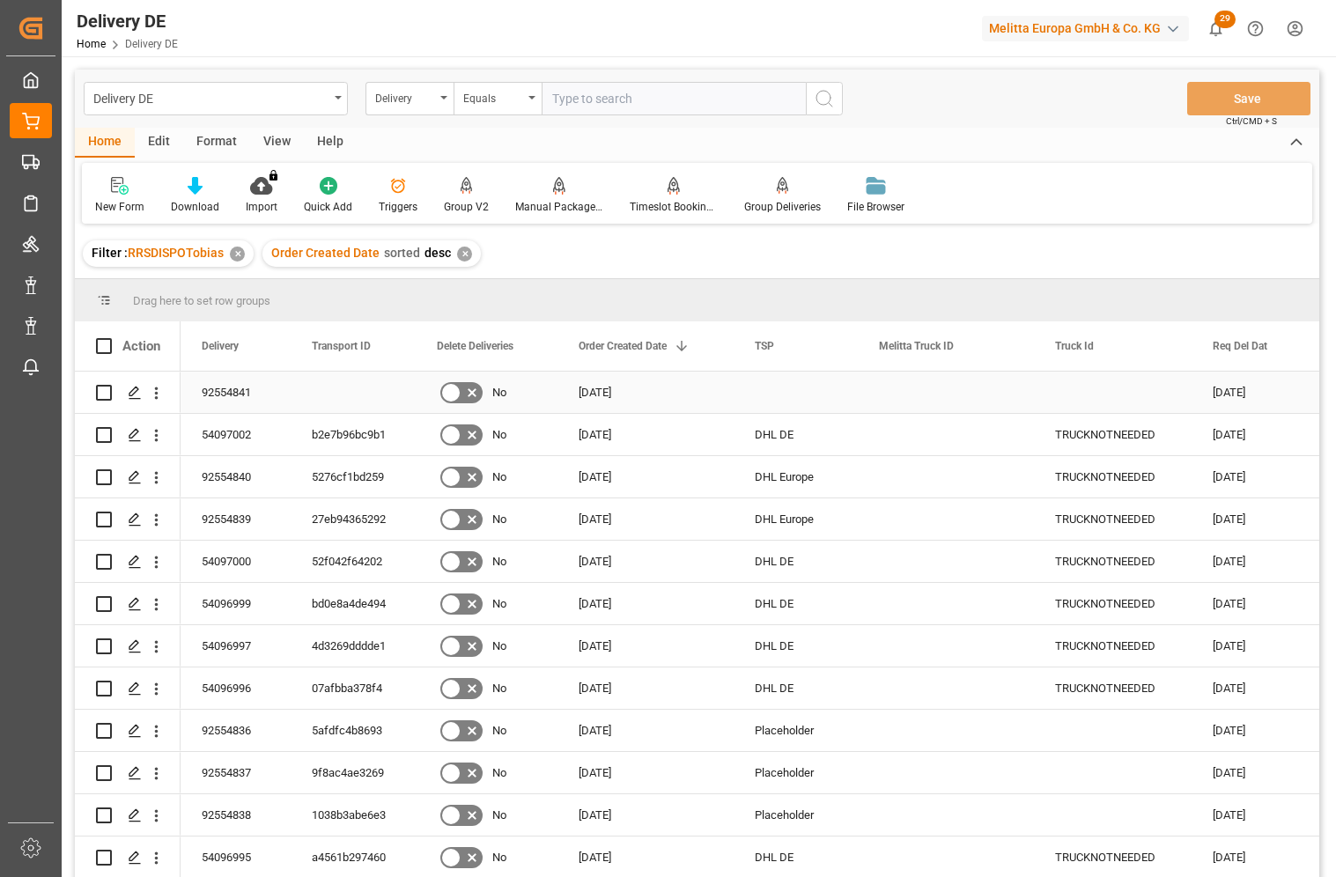
click at [101, 391] on input "Press Space to toggle row selection (unchecked)" at bounding box center [104, 393] width 16 height 16
checkbox input "true"
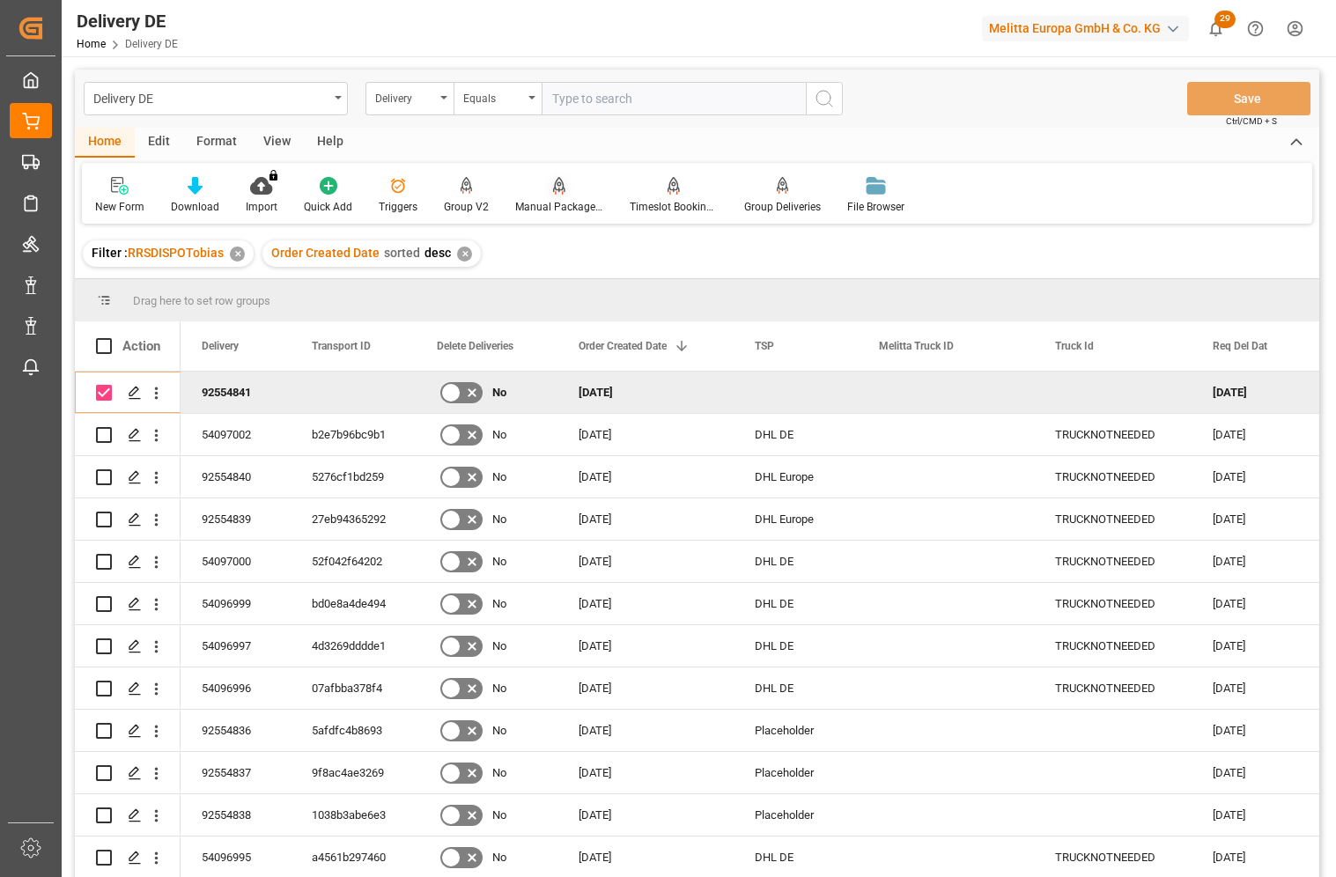
click at [553, 187] on icon at bounding box center [559, 186] width 12 height 18
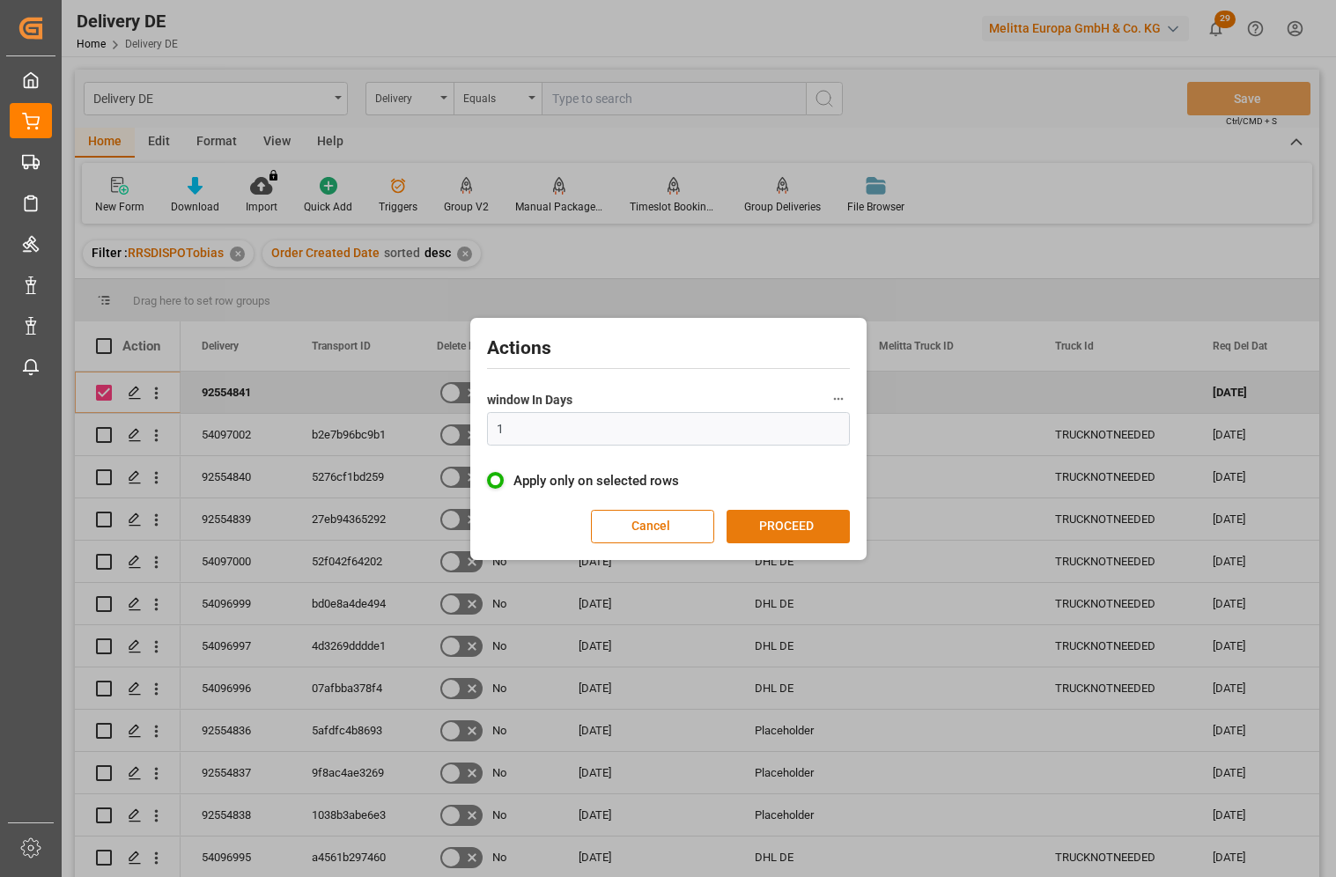
click at [806, 527] on button "PROCEED" at bounding box center [788, 526] width 123 height 33
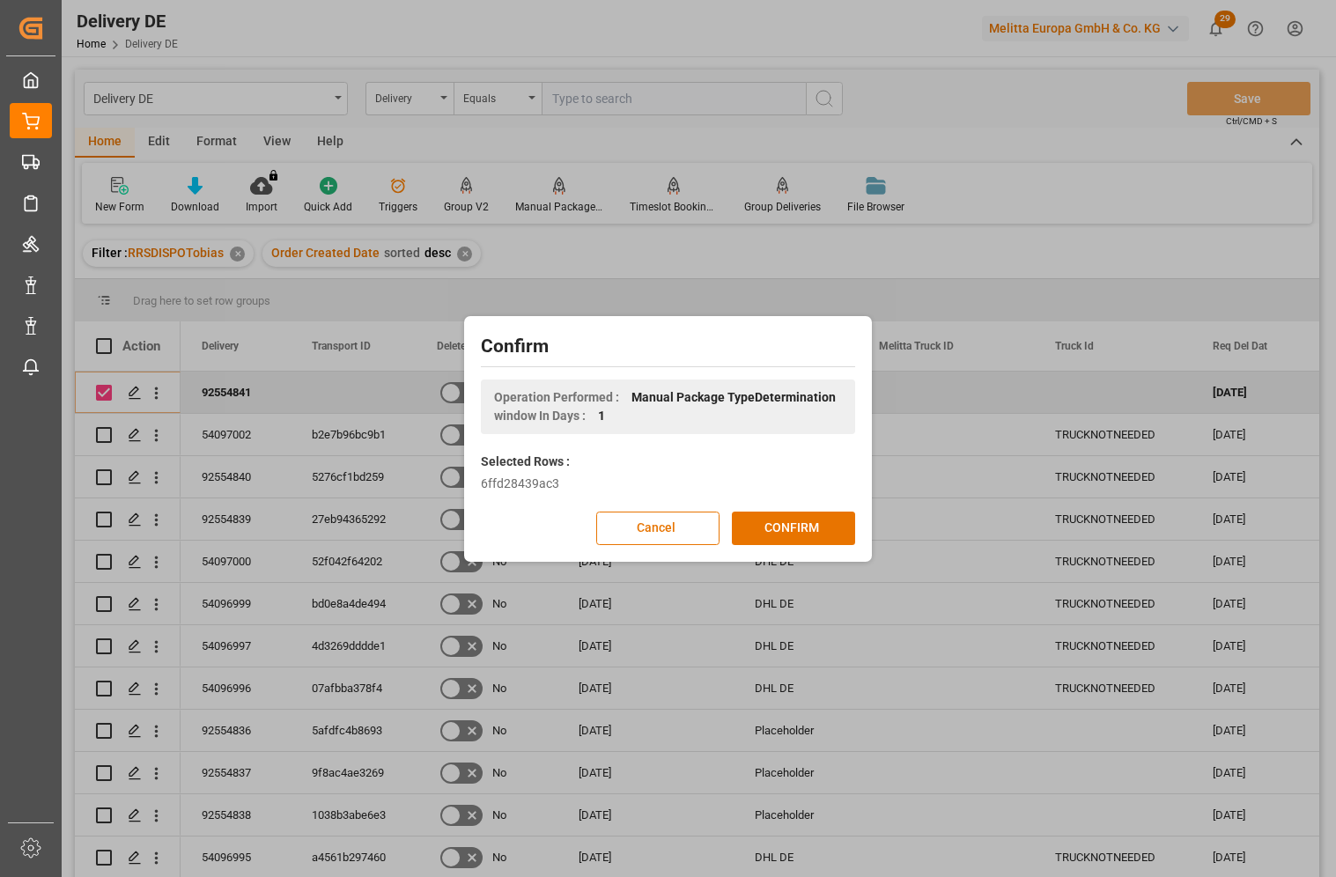
click at [806, 527] on button "CONFIRM" at bounding box center [793, 528] width 123 height 33
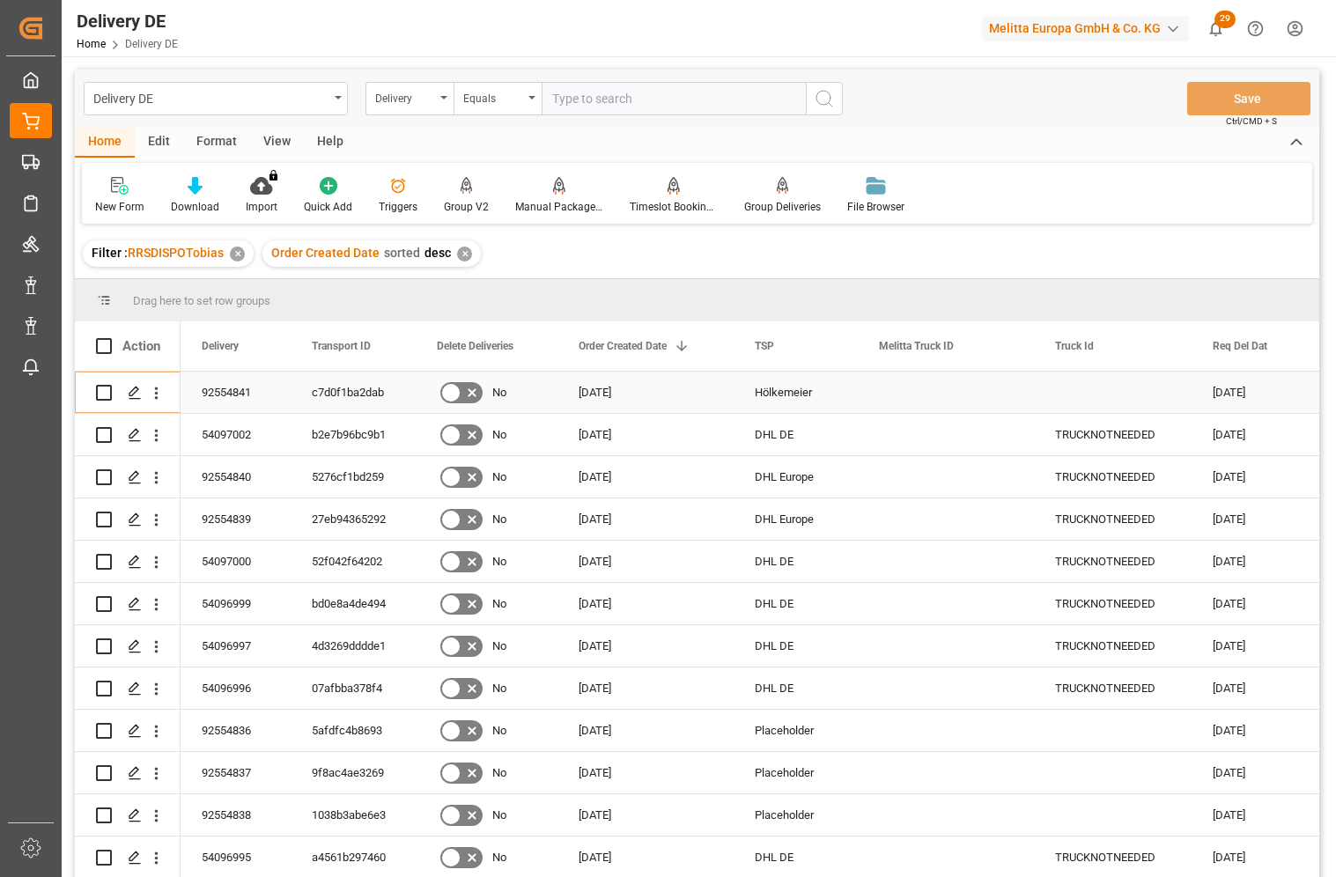
click at [220, 387] on div "92554841" at bounding box center [236, 392] width 110 height 41
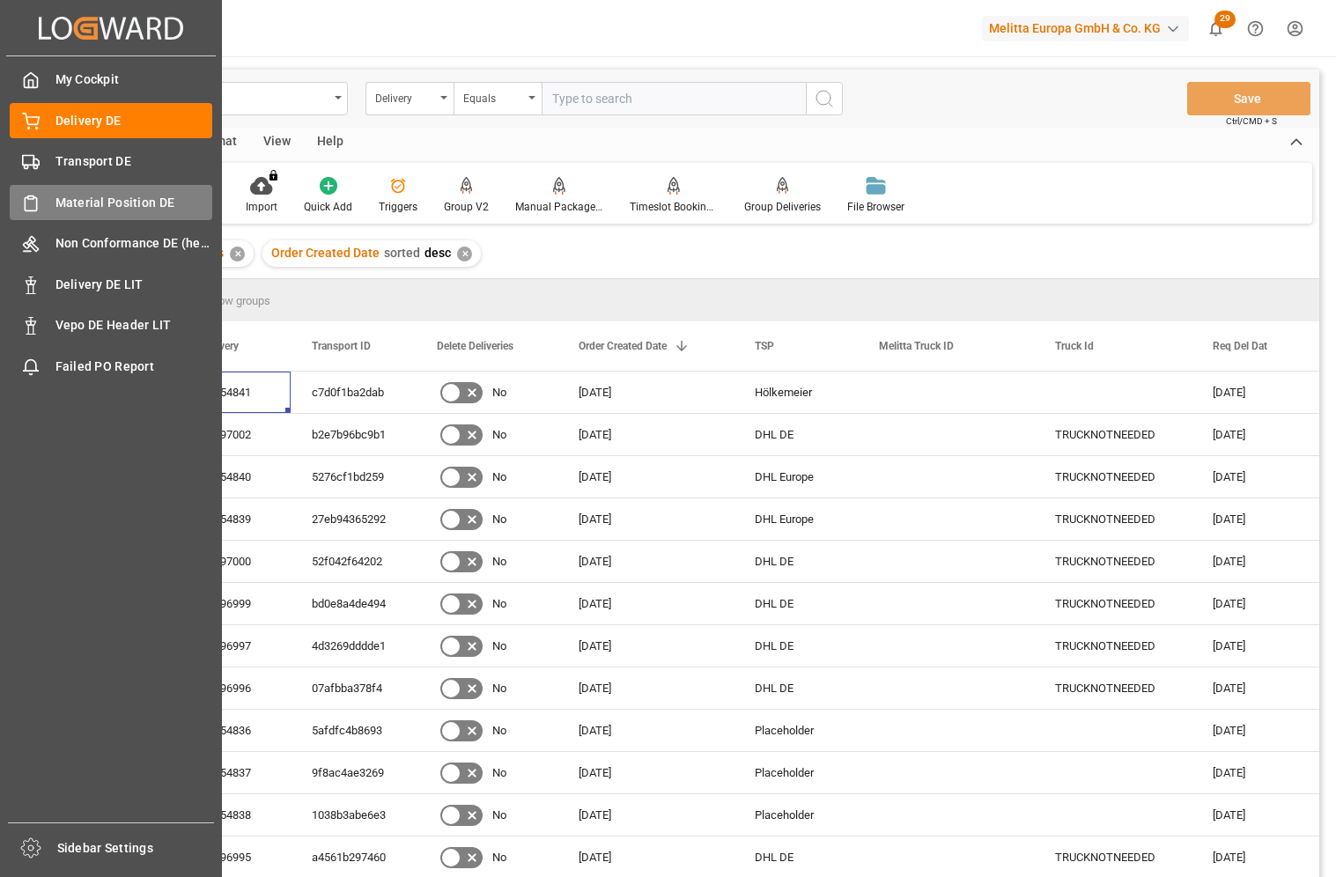
click at [46, 203] on div "Material Position DE Material Position DE" at bounding box center [111, 202] width 203 height 34
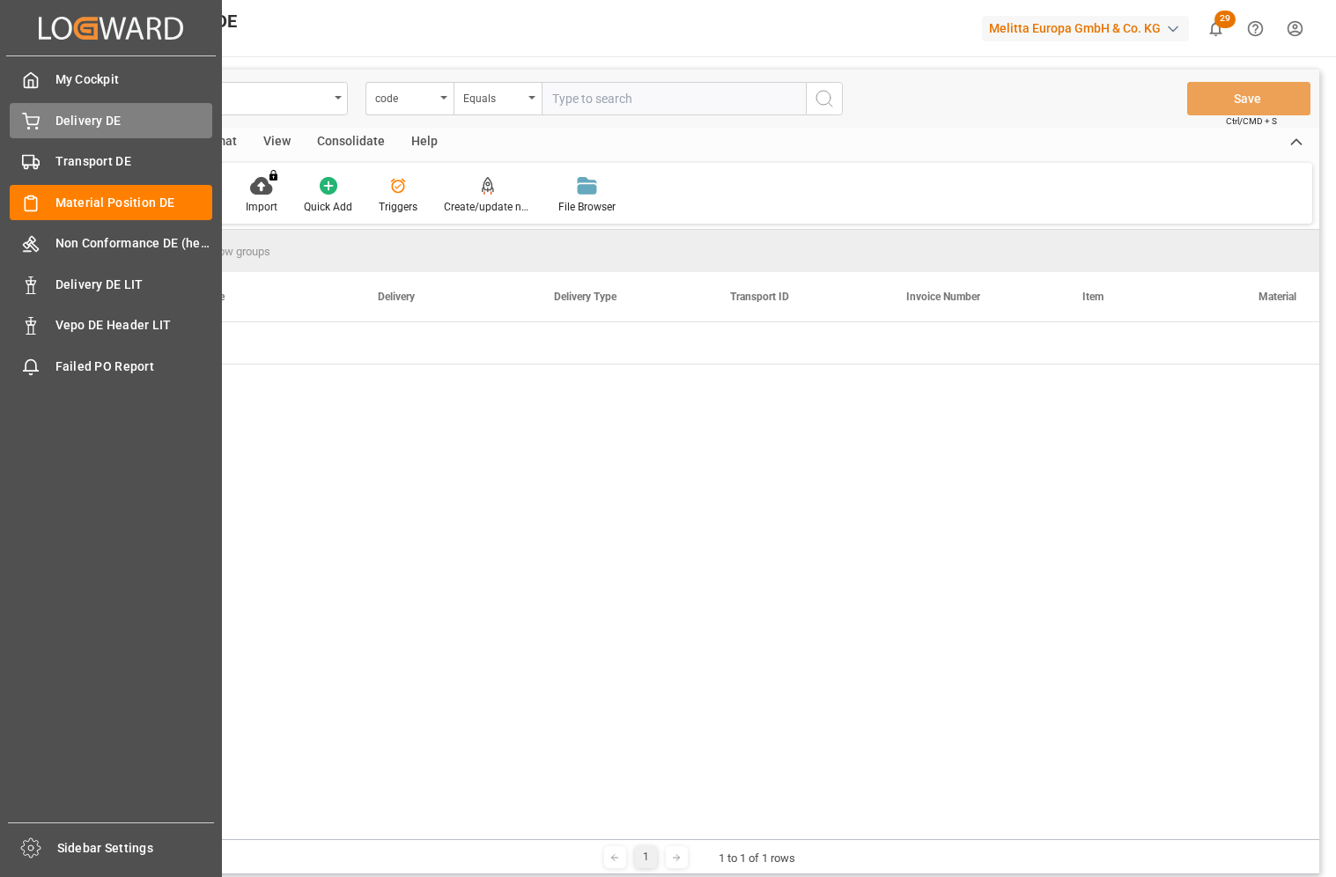
click at [92, 110] on div "Delivery DE Delivery DE" at bounding box center [111, 120] width 203 height 34
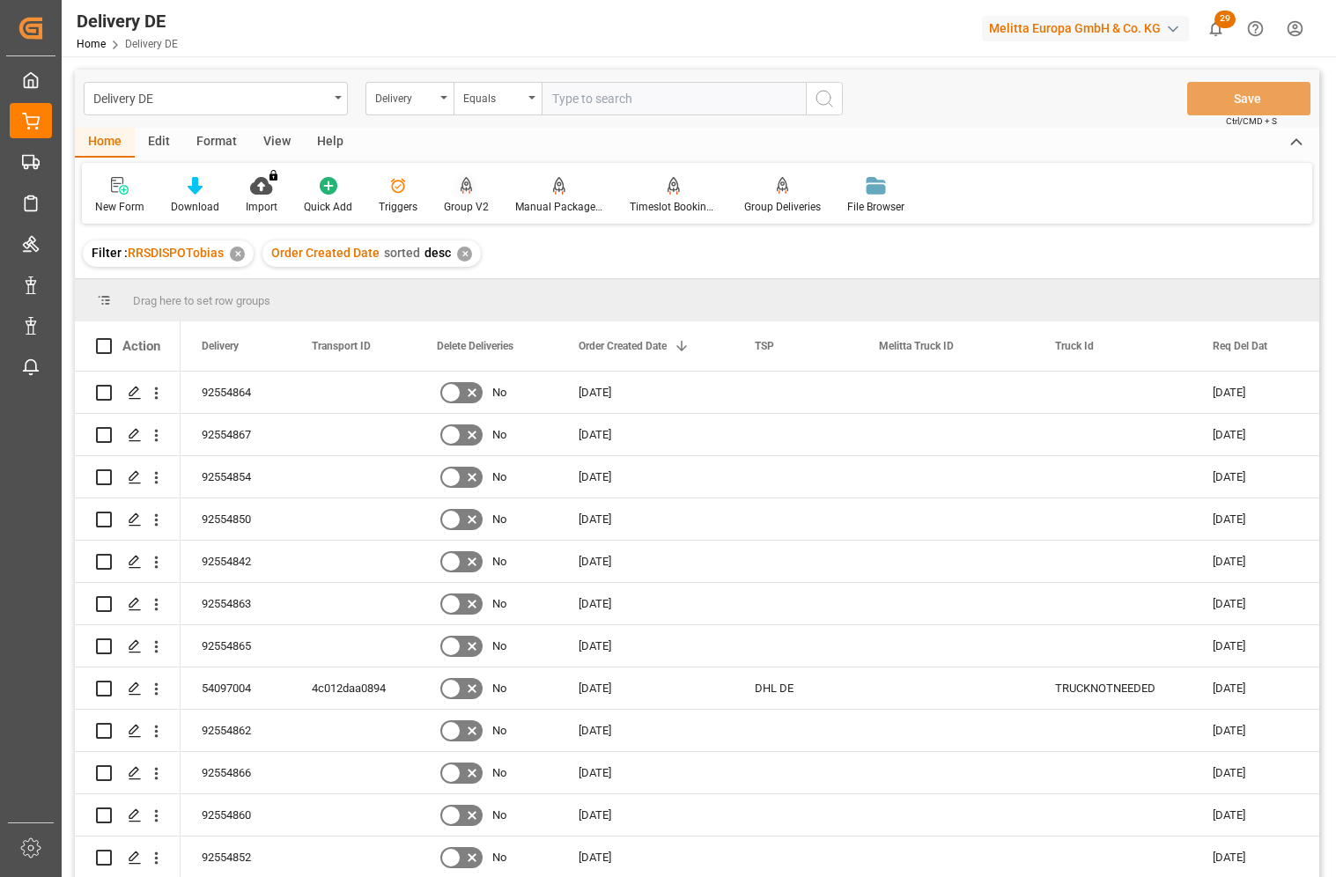
click at [463, 191] on icon at bounding box center [467, 186] width 12 height 18
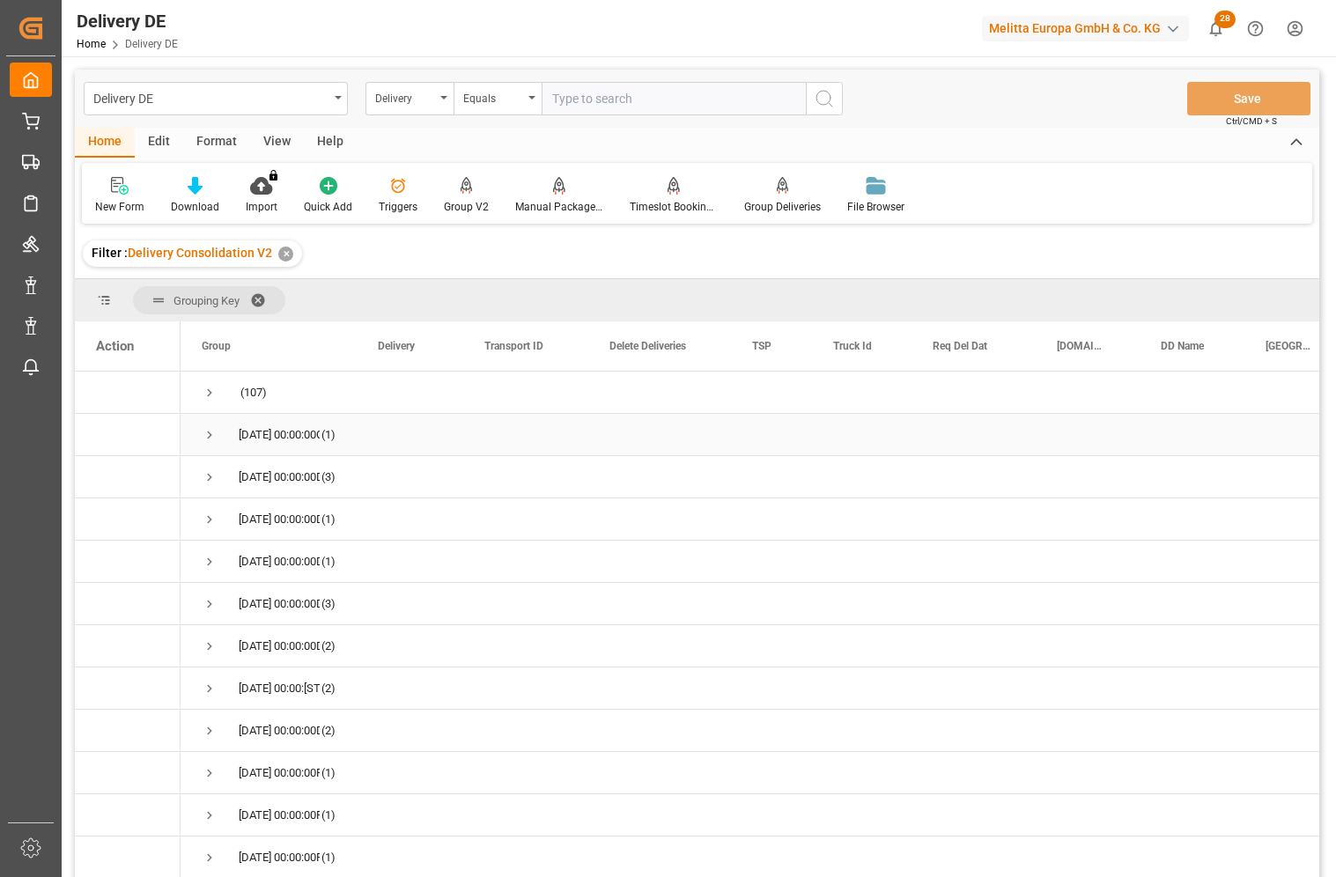
click at [211, 439] on span "Press SPACE to select this row." at bounding box center [210, 435] width 16 height 16
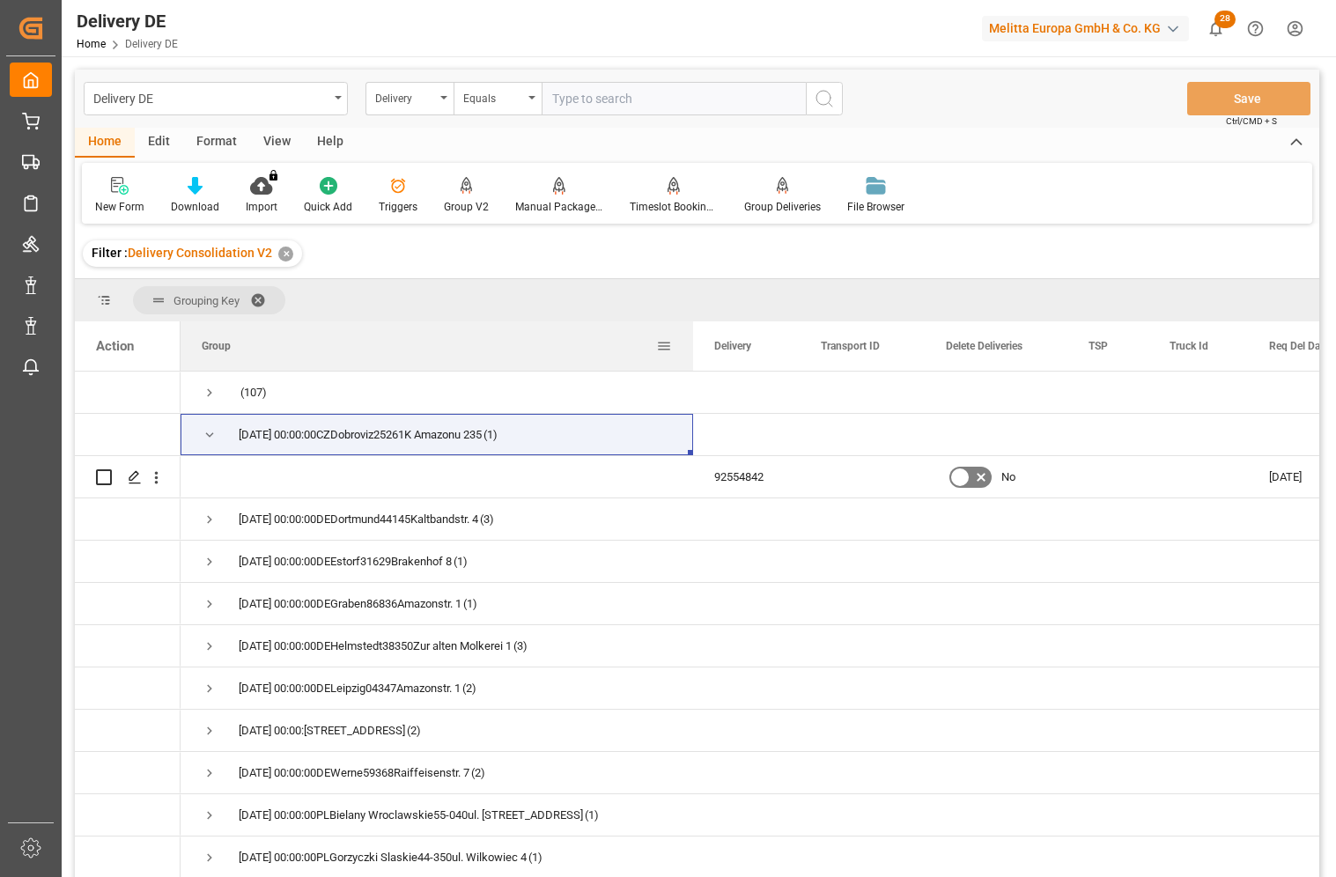
drag, startPoint x: 354, startPoint y: 337, endPoint x: 691, endPoint y: 335, distance: 336.5
click at [691, 335] on div at bounding box center [693, 346] width 7 height 49
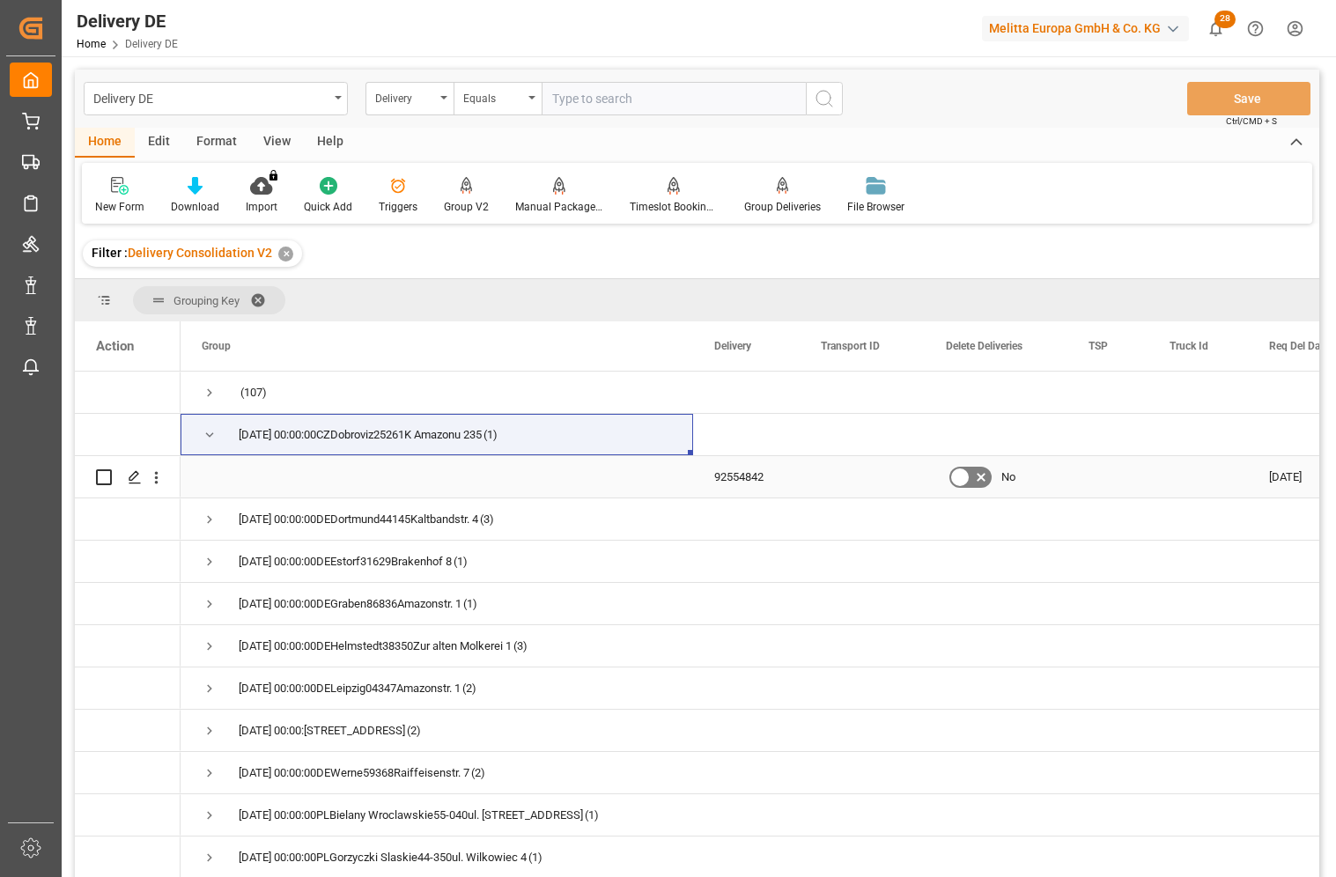
click at [105, 477] on input "Press Space to toggle row selection (unchecked)" at bounding box center [104, 478] width 16 height 16
checkbox input "true"
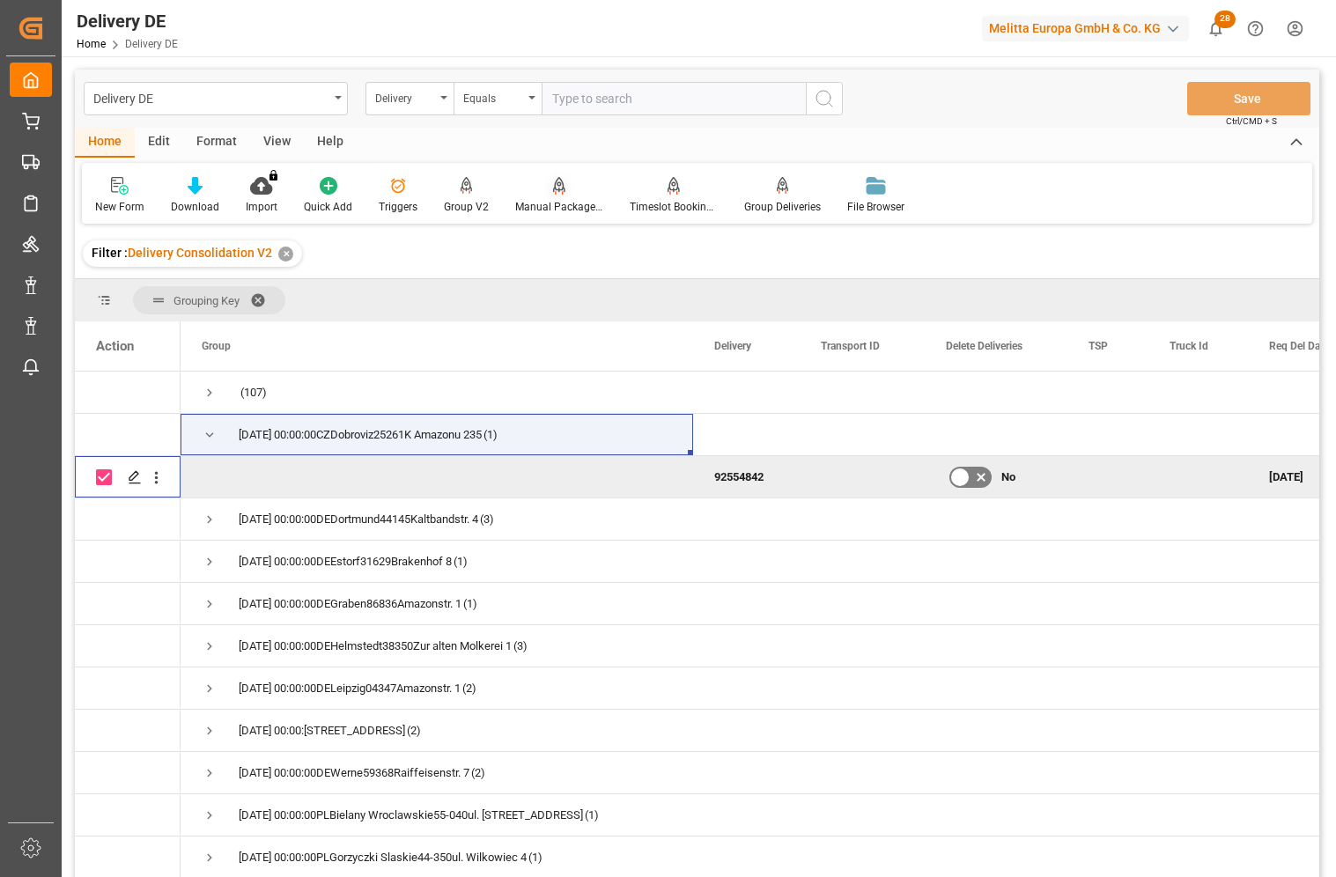
click at [547, 199] on div "Manual Package TypeDetermination" at bounding box center [559, 207] width 88 height 16
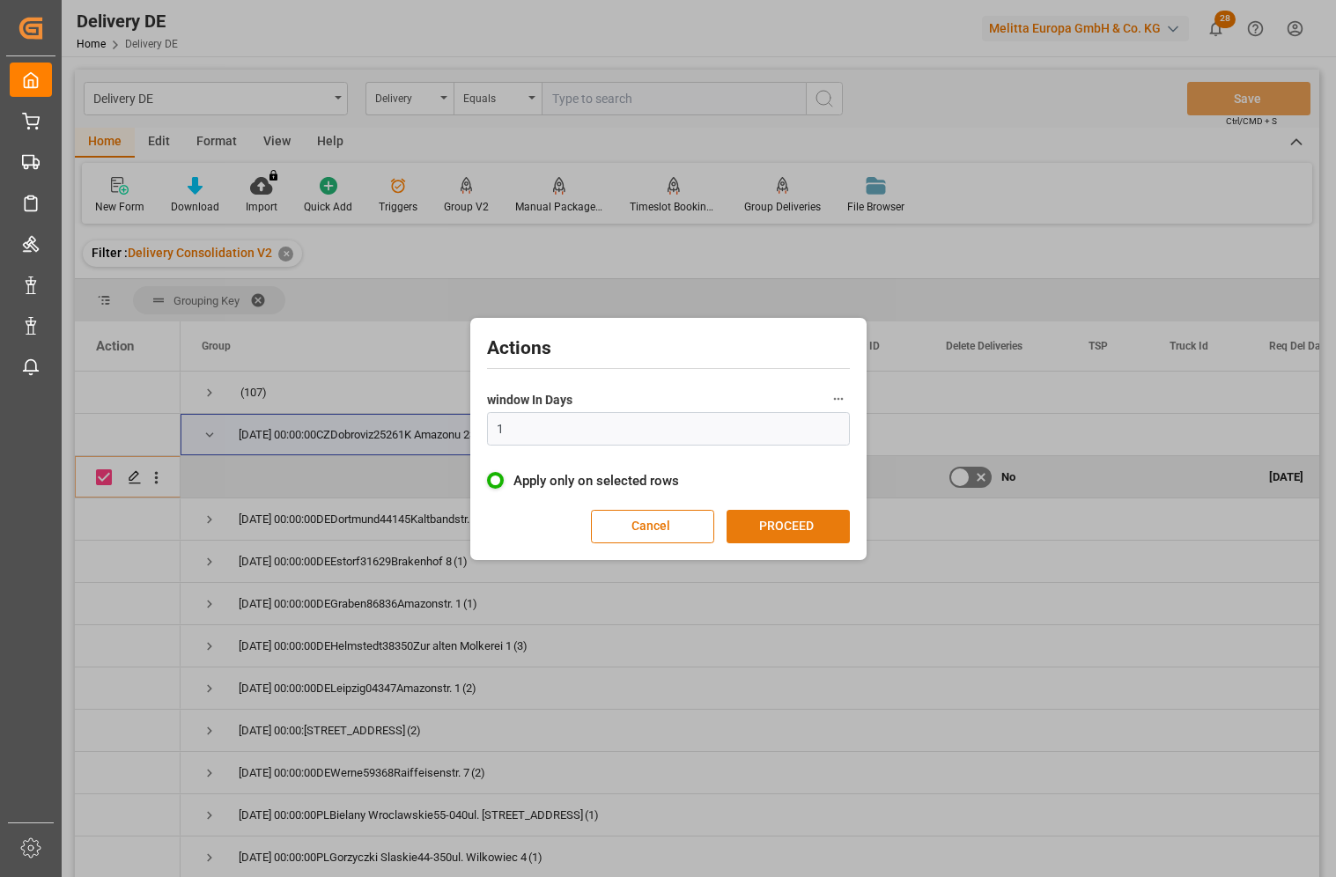
click at [790, 527] on button "PROCEED" at bounding box center [788, 526] width 123 height 33
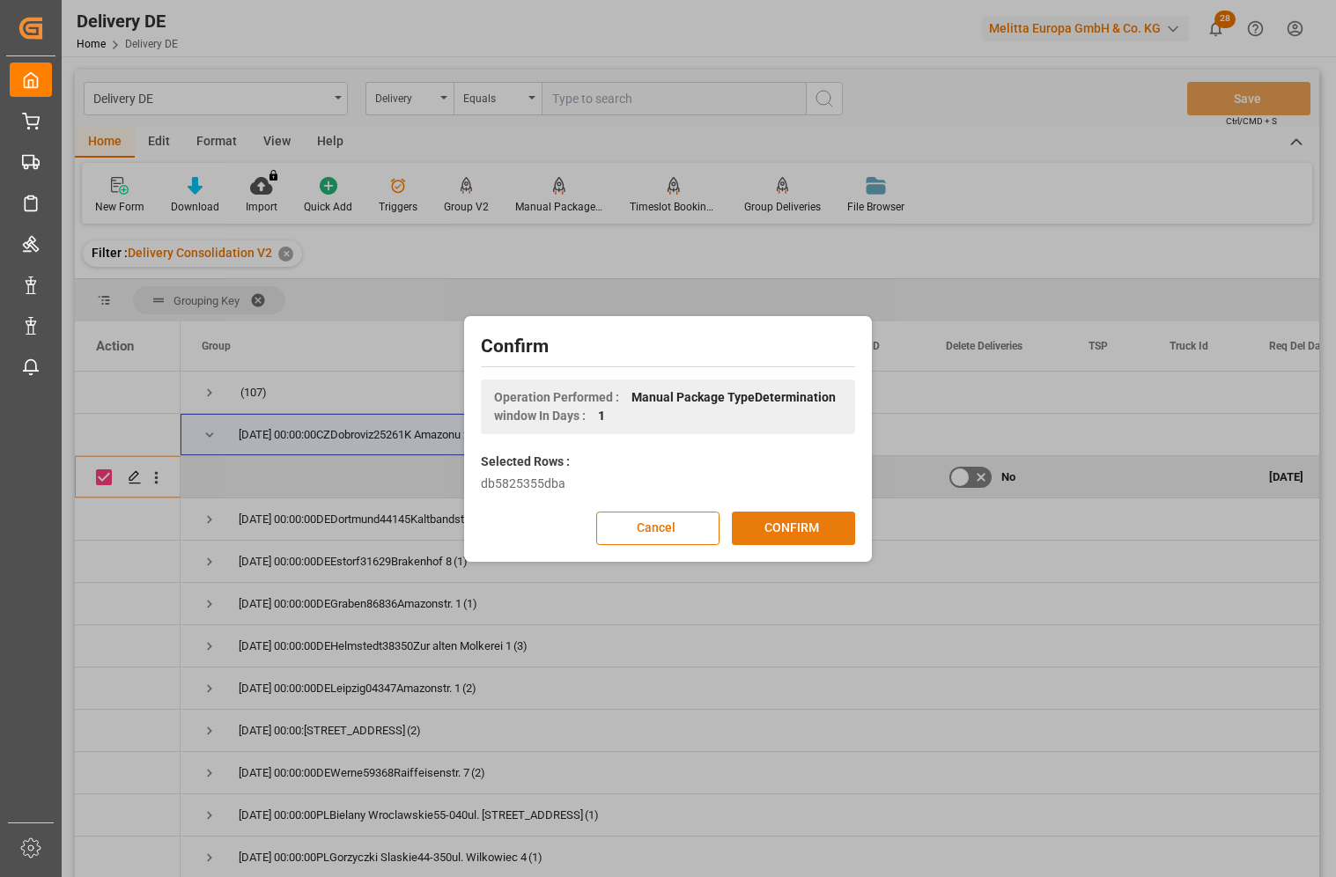
click at [765, 512] on div "Cancel CONFIRM" at bounding box center [668, 528] width 374 height 33
click at [786, 529] on button "CONFIRM" at bounding box center [793, 528] width 123 height 33
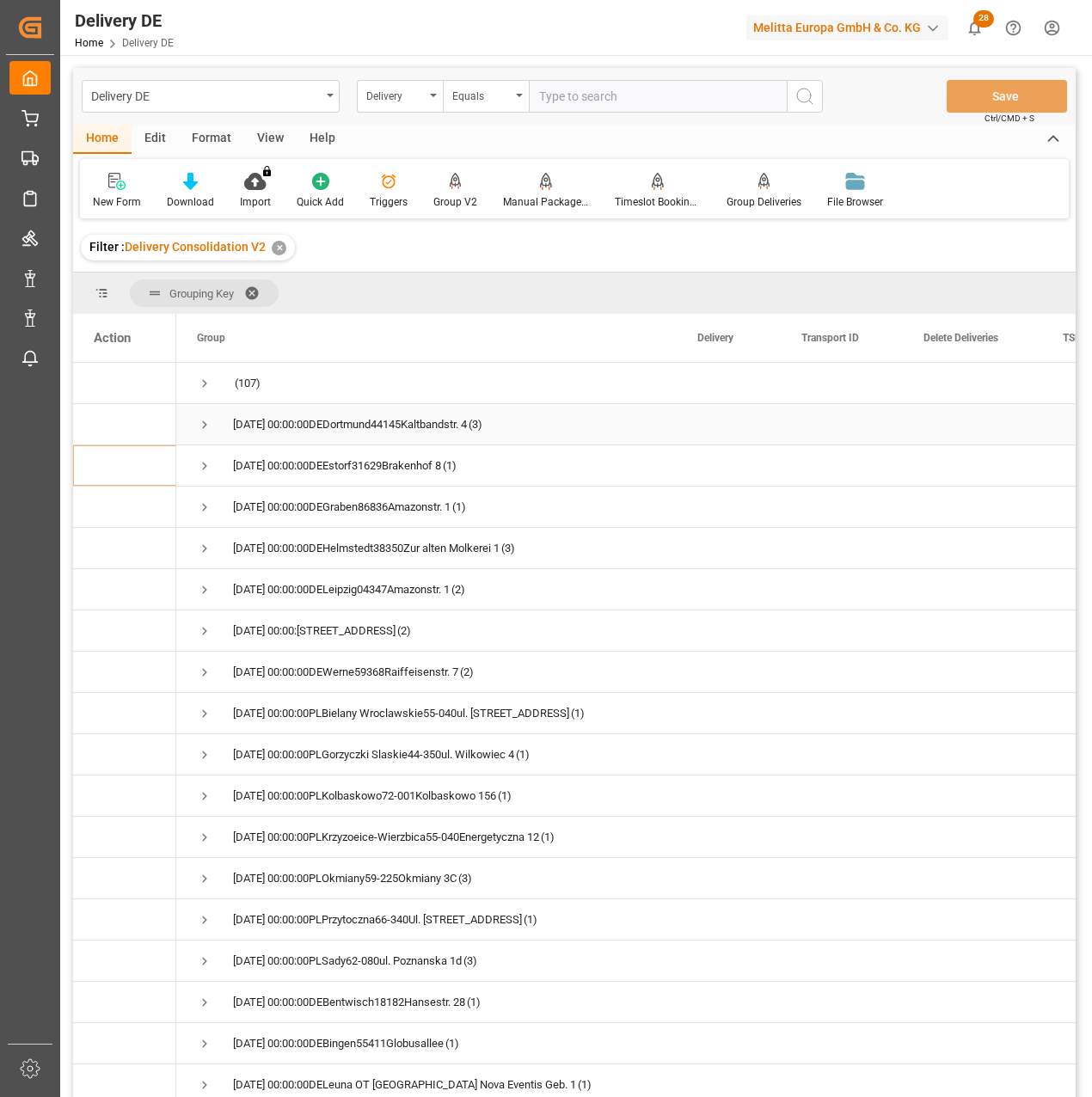
click at [208, 424] on span "Press SPACE to select this row." at bounding box center [205, 425] width 16 height 16
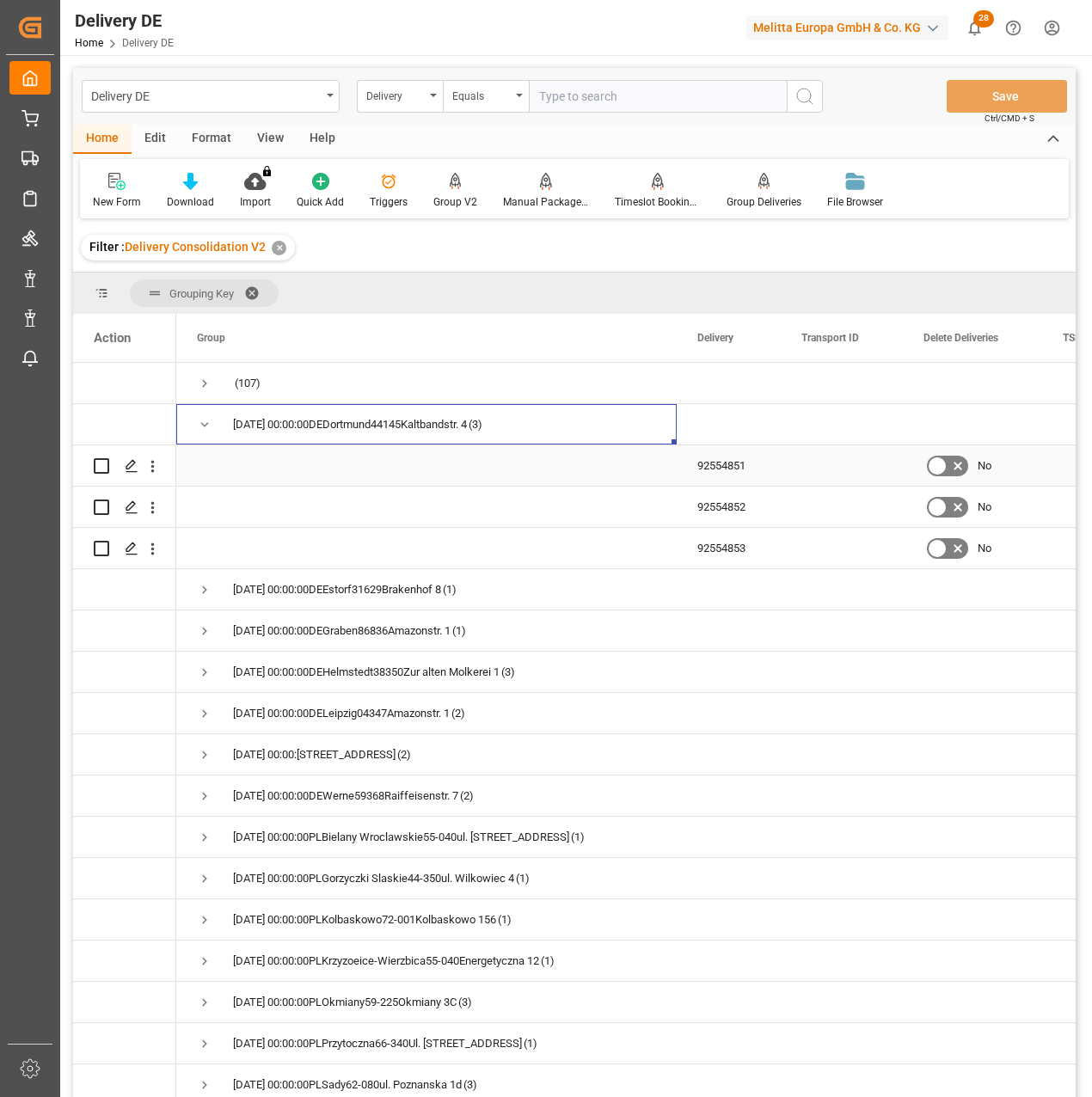
click at [100, 466] on input "Press Space to toggle row selection (unchecked)" at bounding box center [101, 467] width 16 height 16
checkbox input "true"
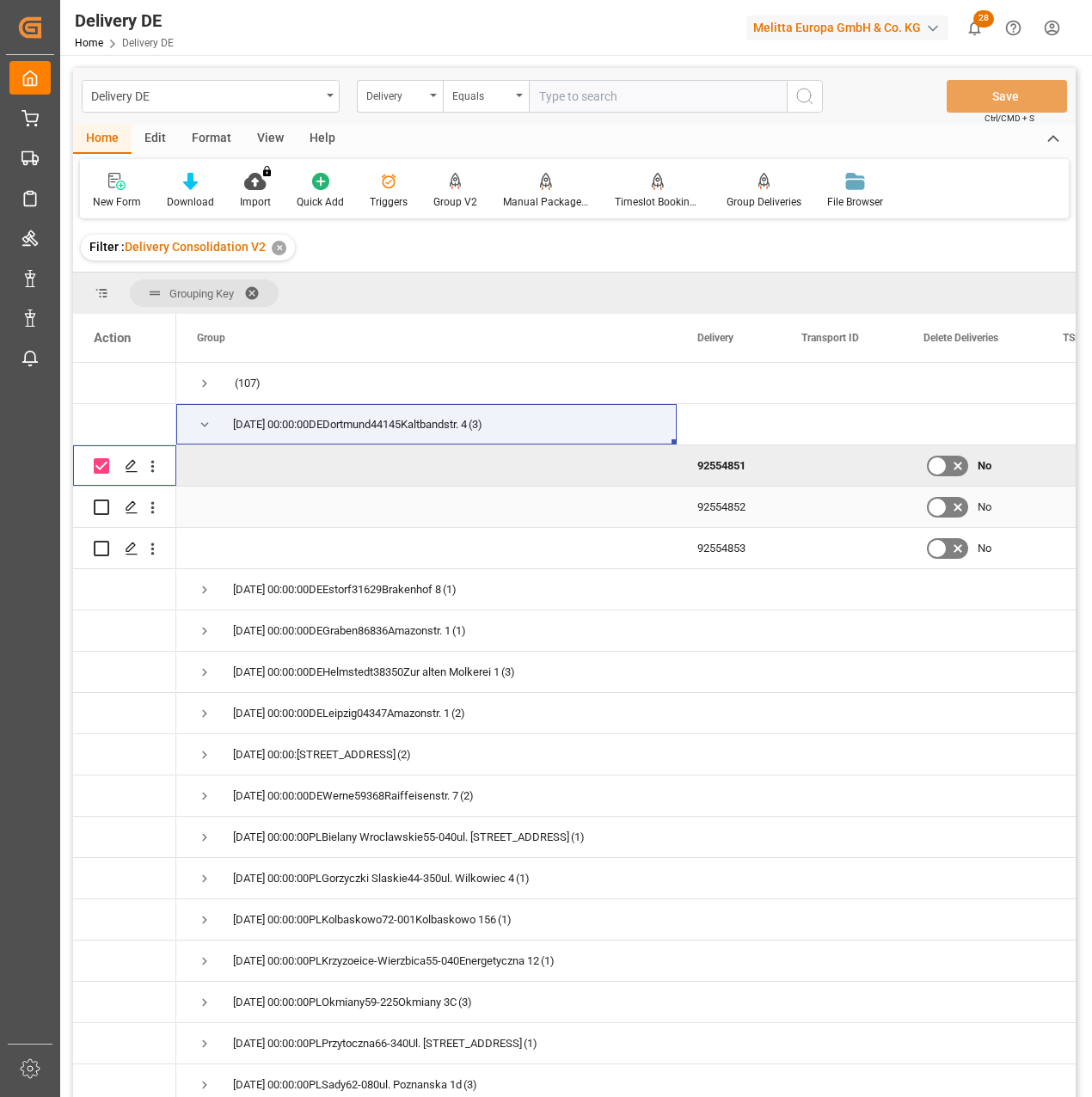
click at [99, 507] on input "Press Space to toggle row selection (unchecked)" at bounding box center [101, 508] width 16 height 16
checkbox input "true"
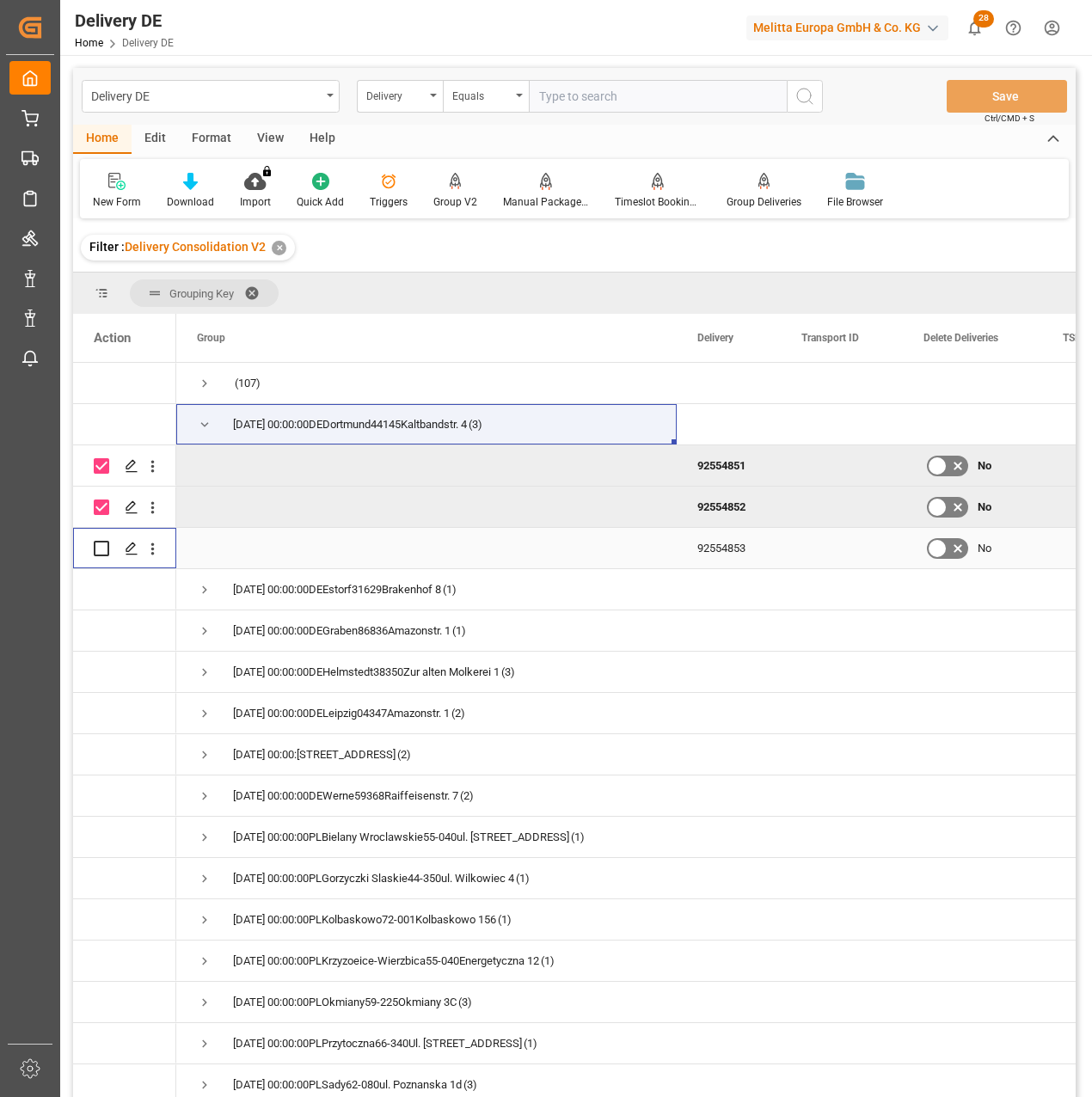
click at [101, 547] on input "Press Space to toggle row selection (unchecked)" at bounding box center [101, 548] width 16 height 16
checkbox input "true"
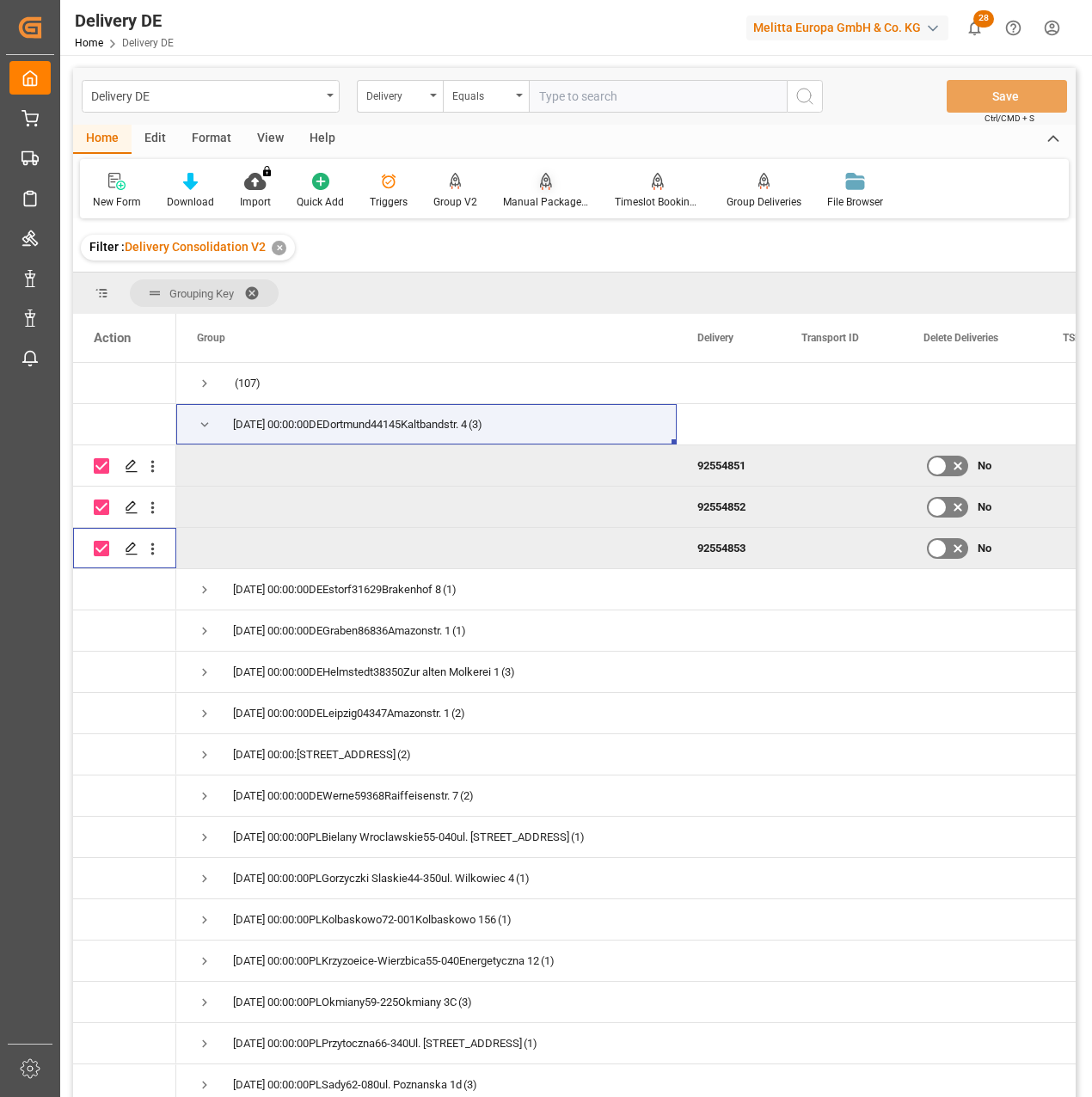
click at [547, 200] on div "Manual Package TypeDetermination" at bounding box center [546, 202] width 86 height 16
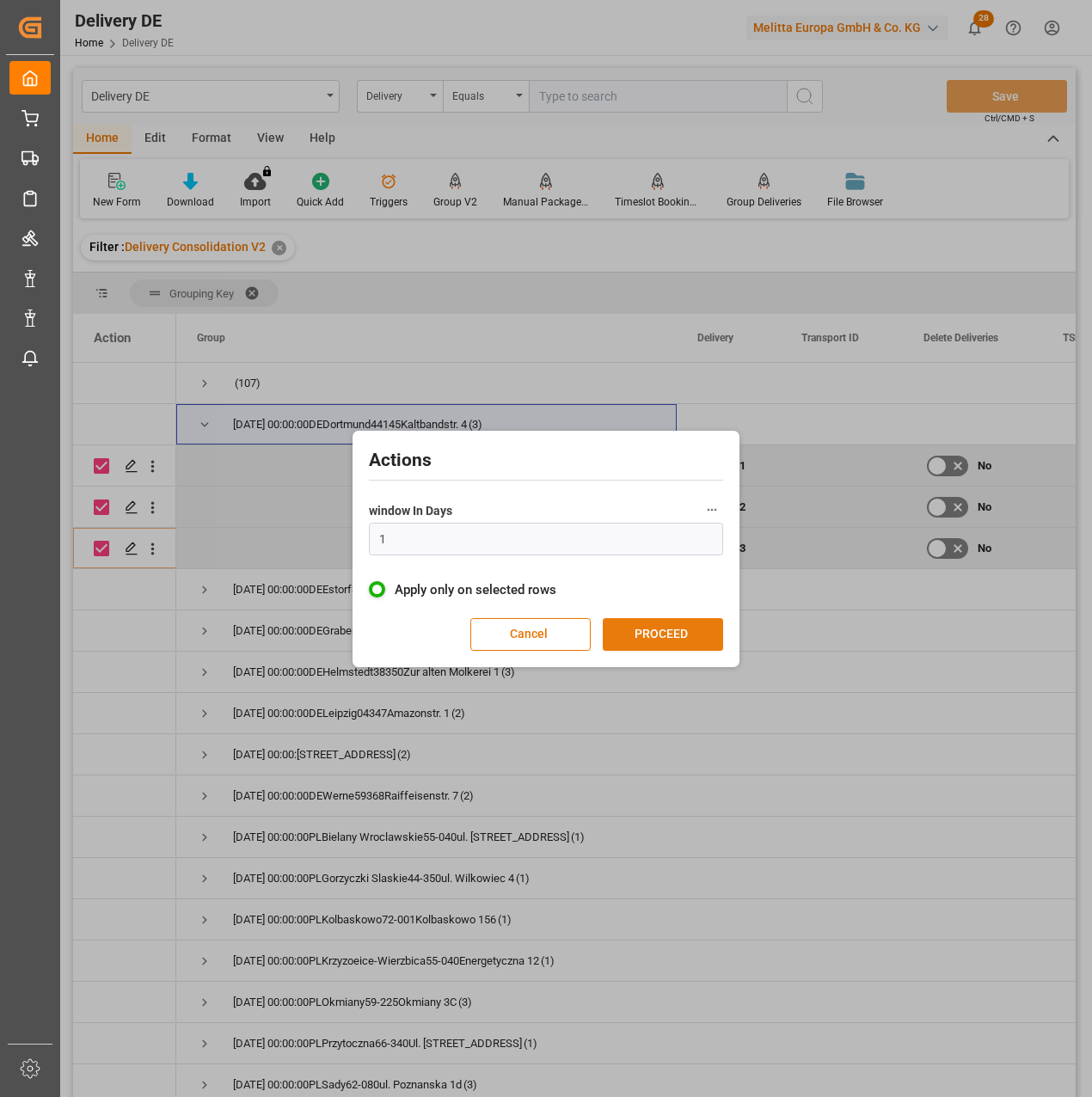
click at [666, 637] on button "PROCEED" at bounding box center [662, 633] width 120 height 32
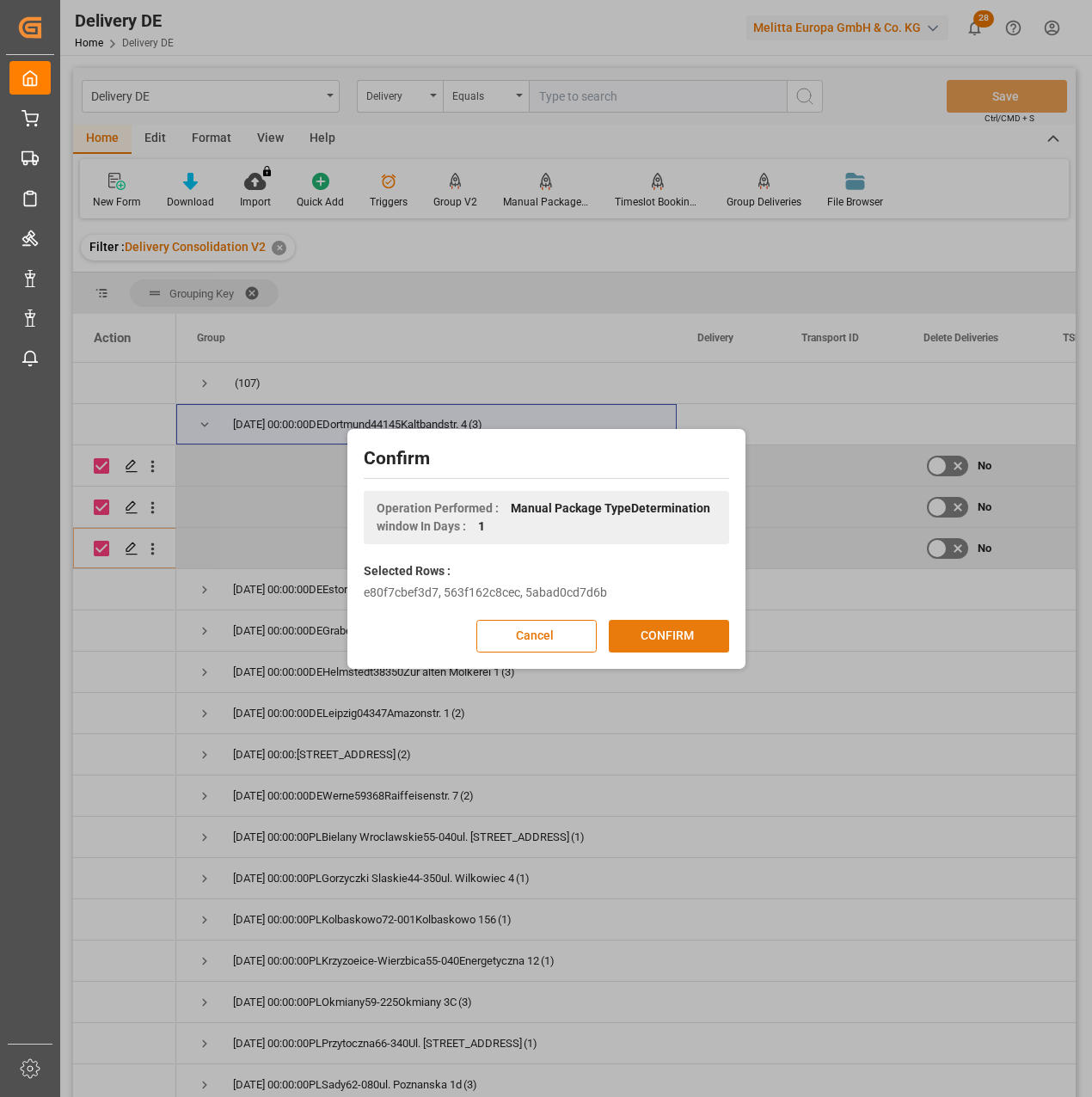
click at [669, 634] on button "CONFIRM" at bounding box center [668, 635] width 120 height 32
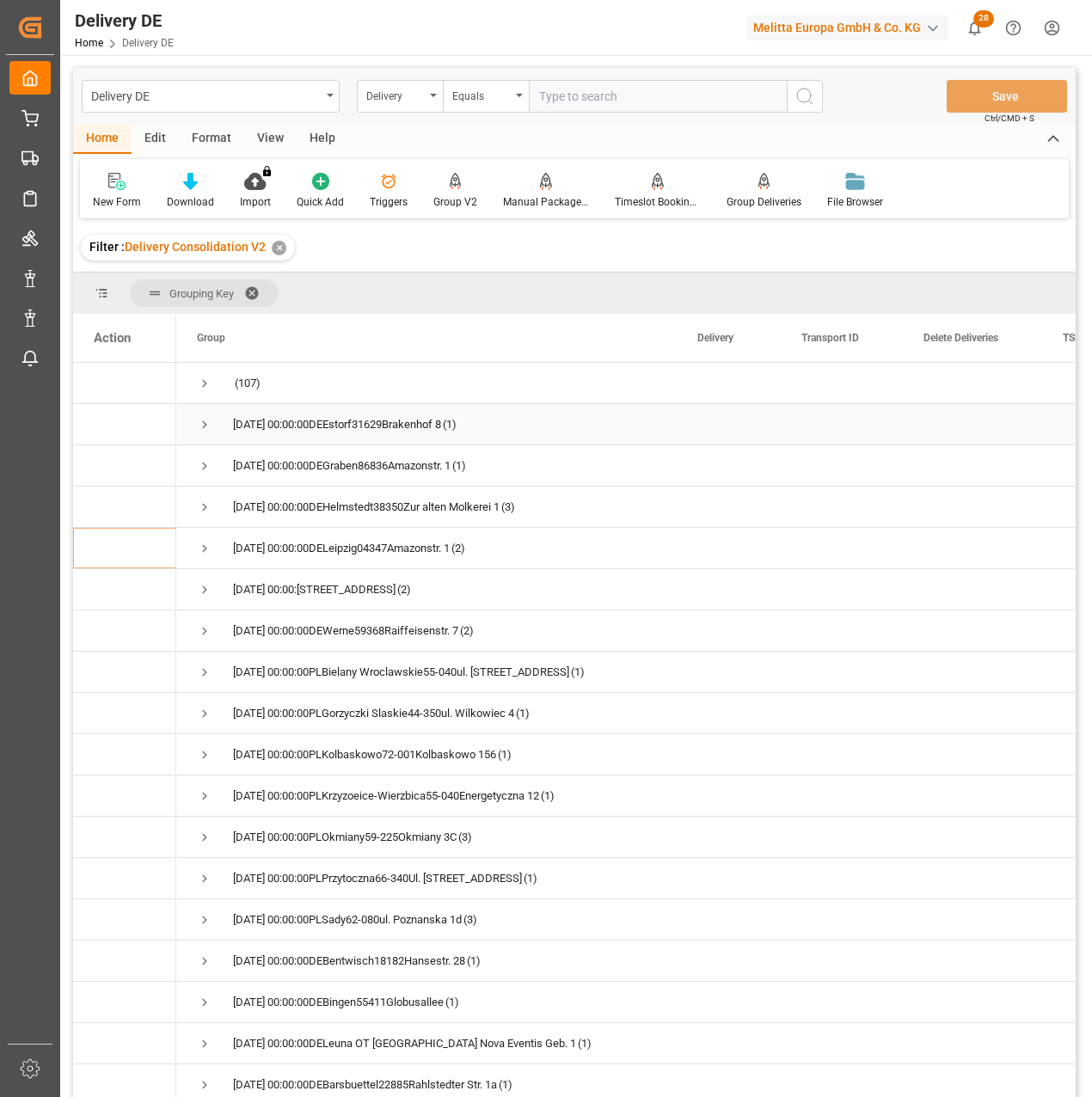
click at [205, 422] on span "Press SPACE to select this row." at bounding box center [205, 425] width 16 height 16
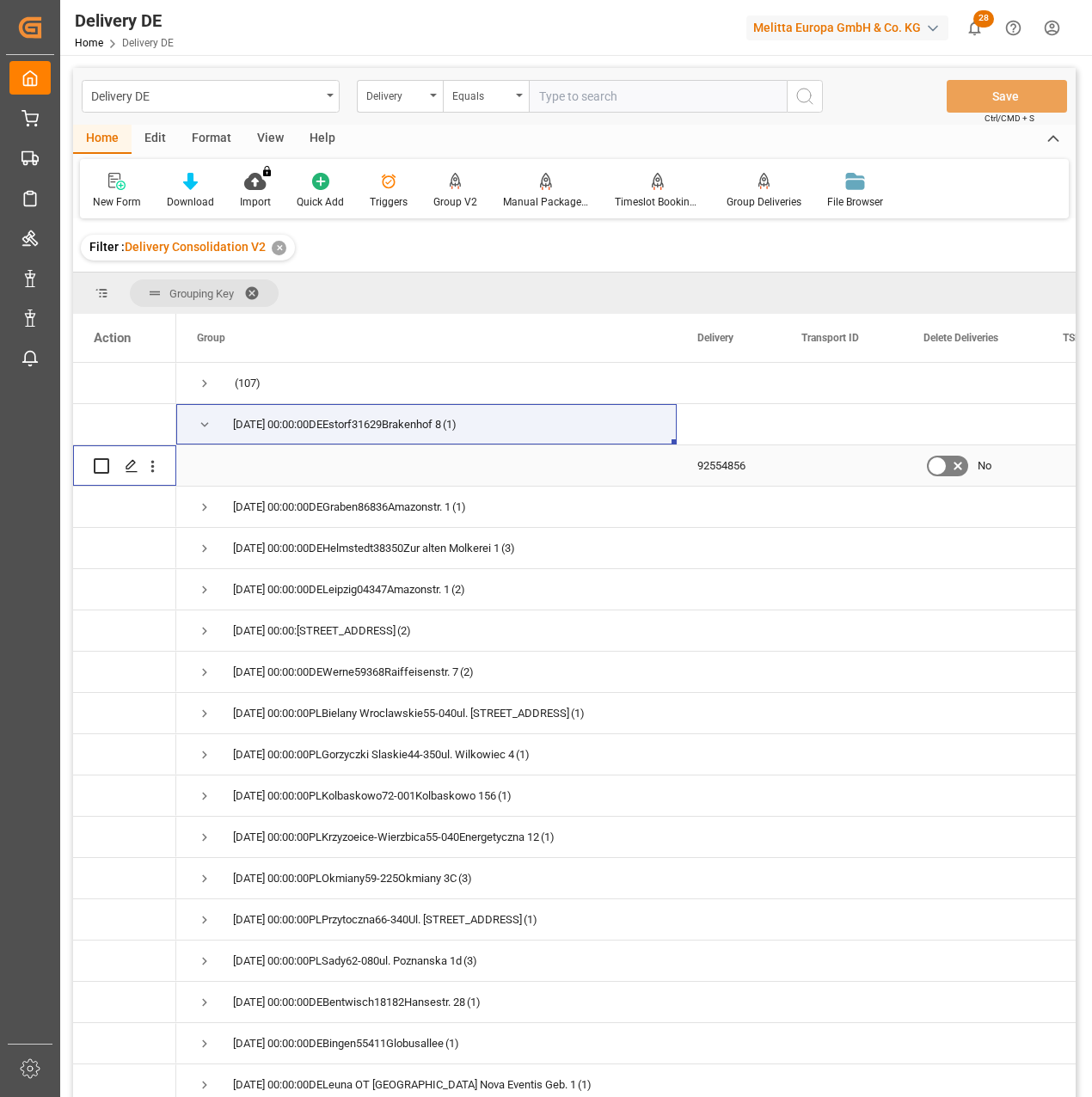
click at [101, 464] on input "Press Space to toggle row selection (unchecked)" at bounding box center [101, 467] width 16 height 16
checkbox input "true"
